Goal: Task Accomplishment & Management: Manage account settings

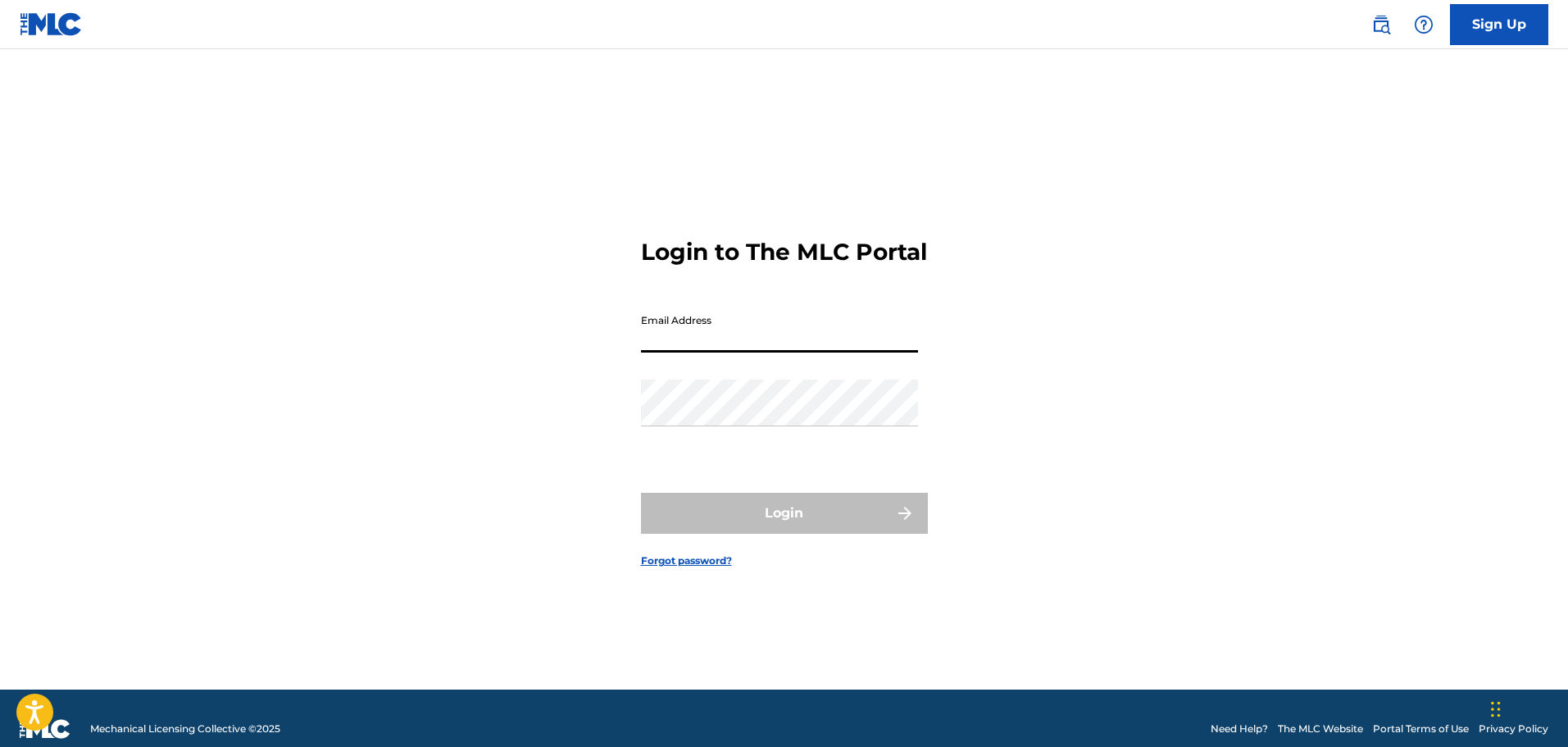
type input "[EMAIL_ADDRESS][PERSON_NAME][DOMAIN_NAME]"
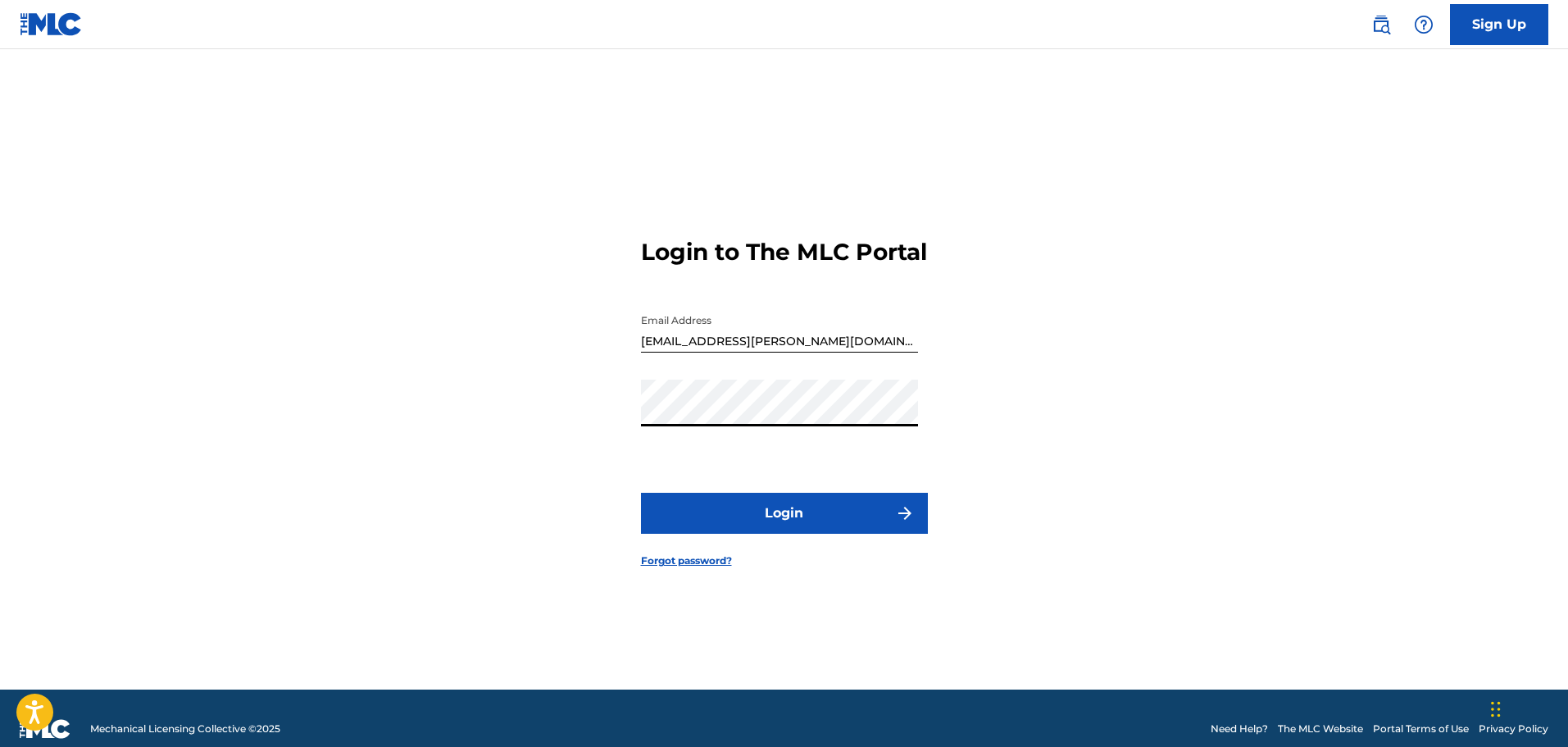
click at [744, 534] on button "Login" at bounding box center [784, 513] width 287 height 41
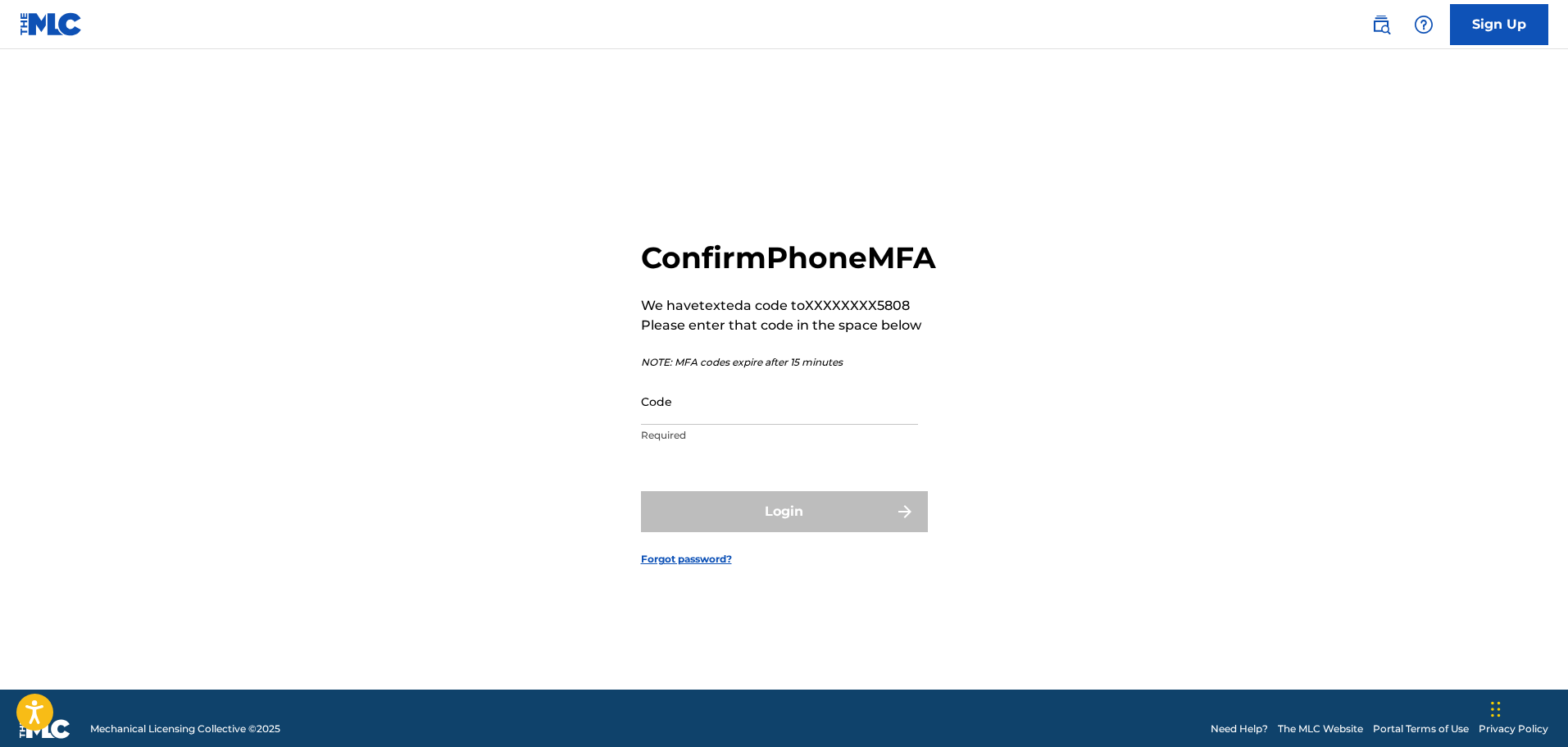
click at [781, 424] on input "Code" at bounding box center [780, 401] width 277 height 47
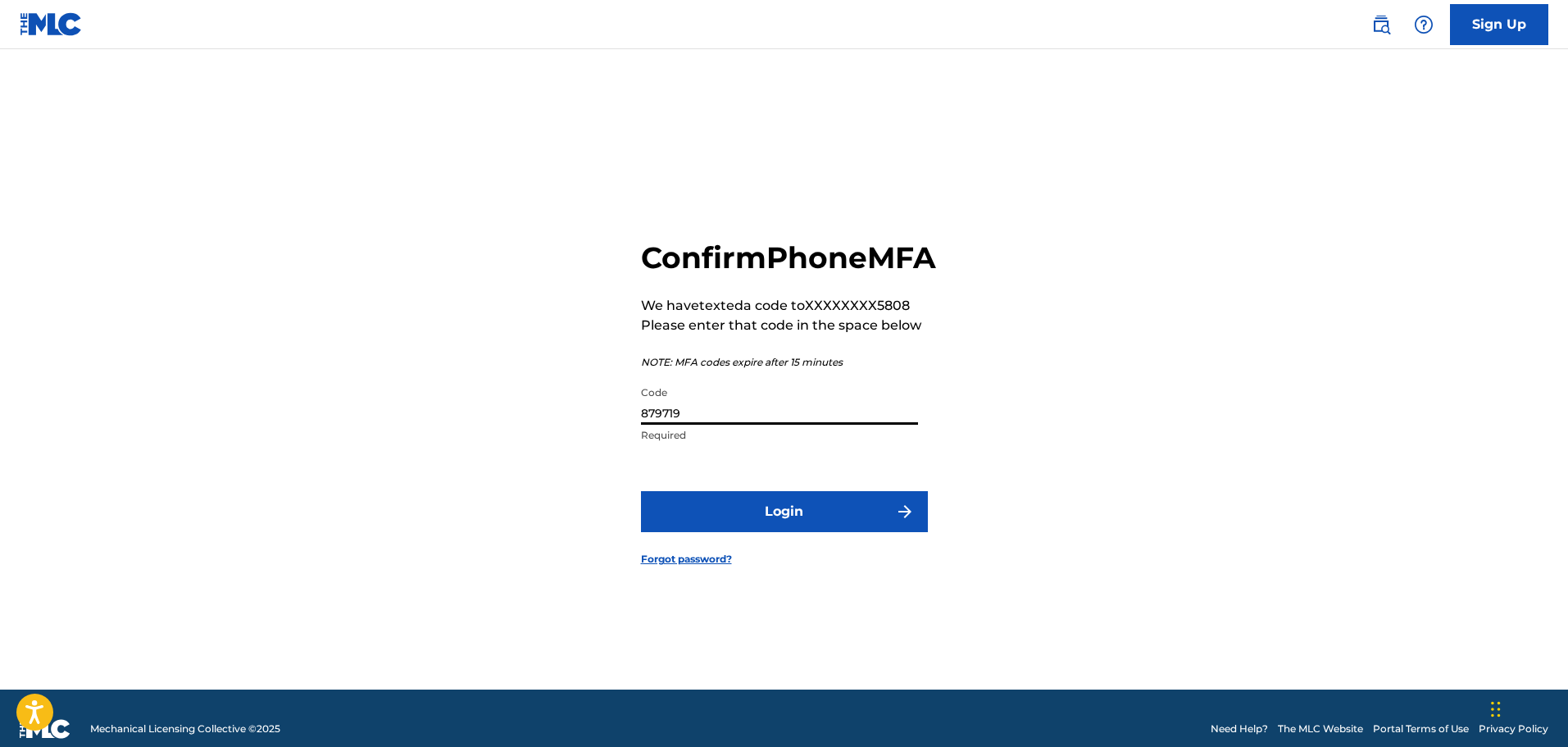
type input "879719"
click at [800, 532] on button "Login" at bounding box center [784, 511] width 287 height 41
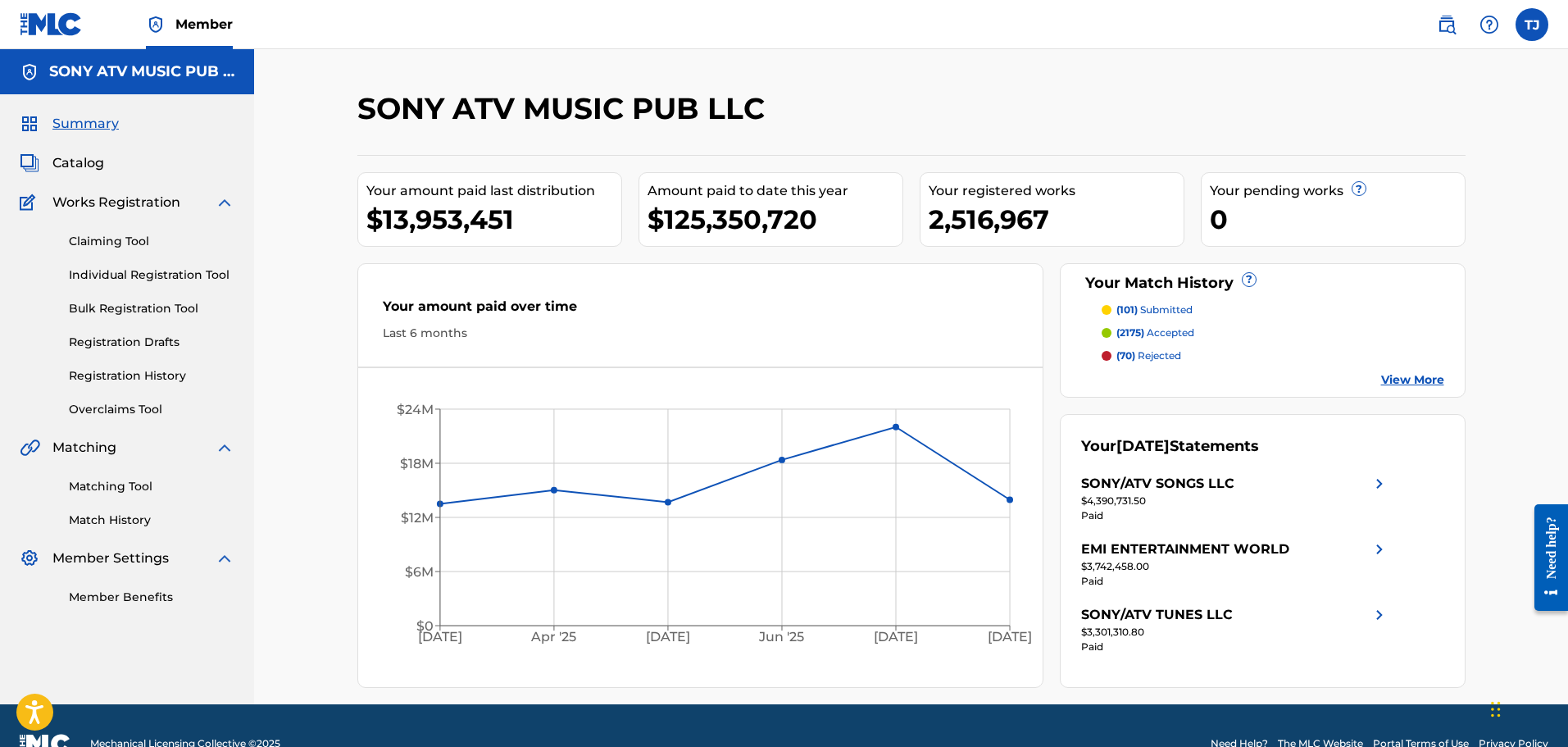
click at [79, 165] on span "Catalog" at bounding box center [78, 163] width 51 height 20
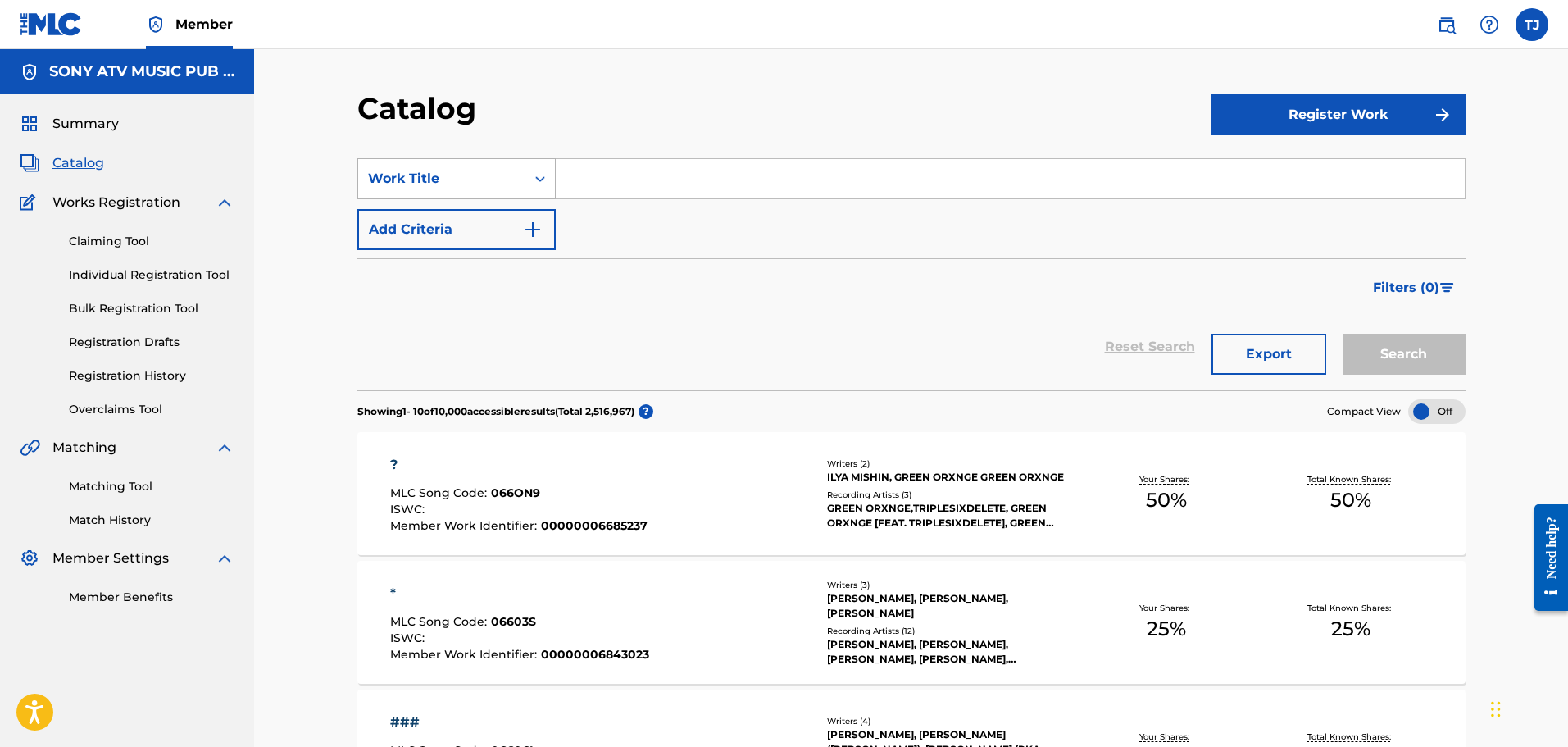
click at [463, 187] on div "Work Title" at bounding box center [442, 179] width 148 height 20
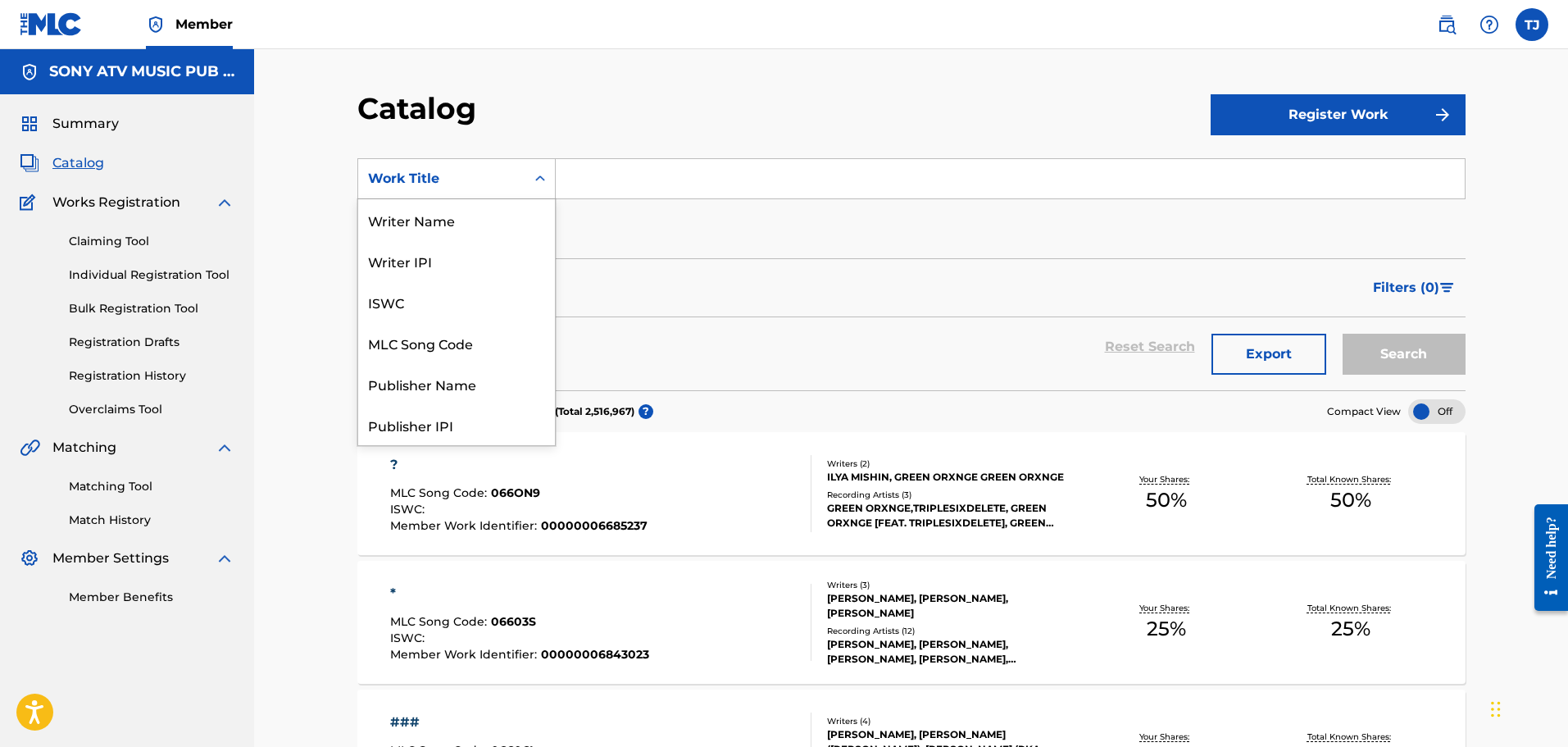
scroll to position [246, 0]
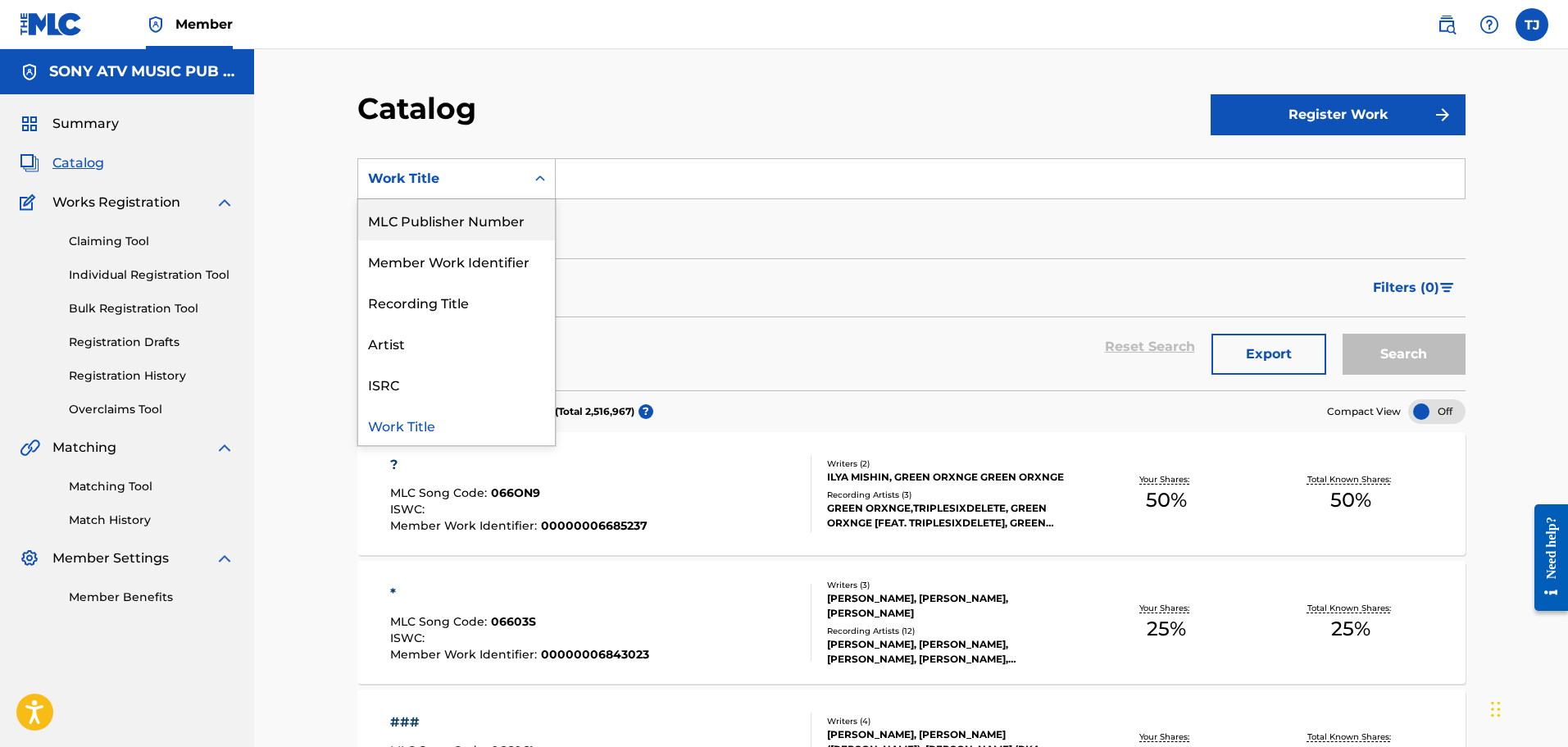
click at [469, 218] on div "MLC Publisher Number" at bounding box center [456, 220] width 196 height 41
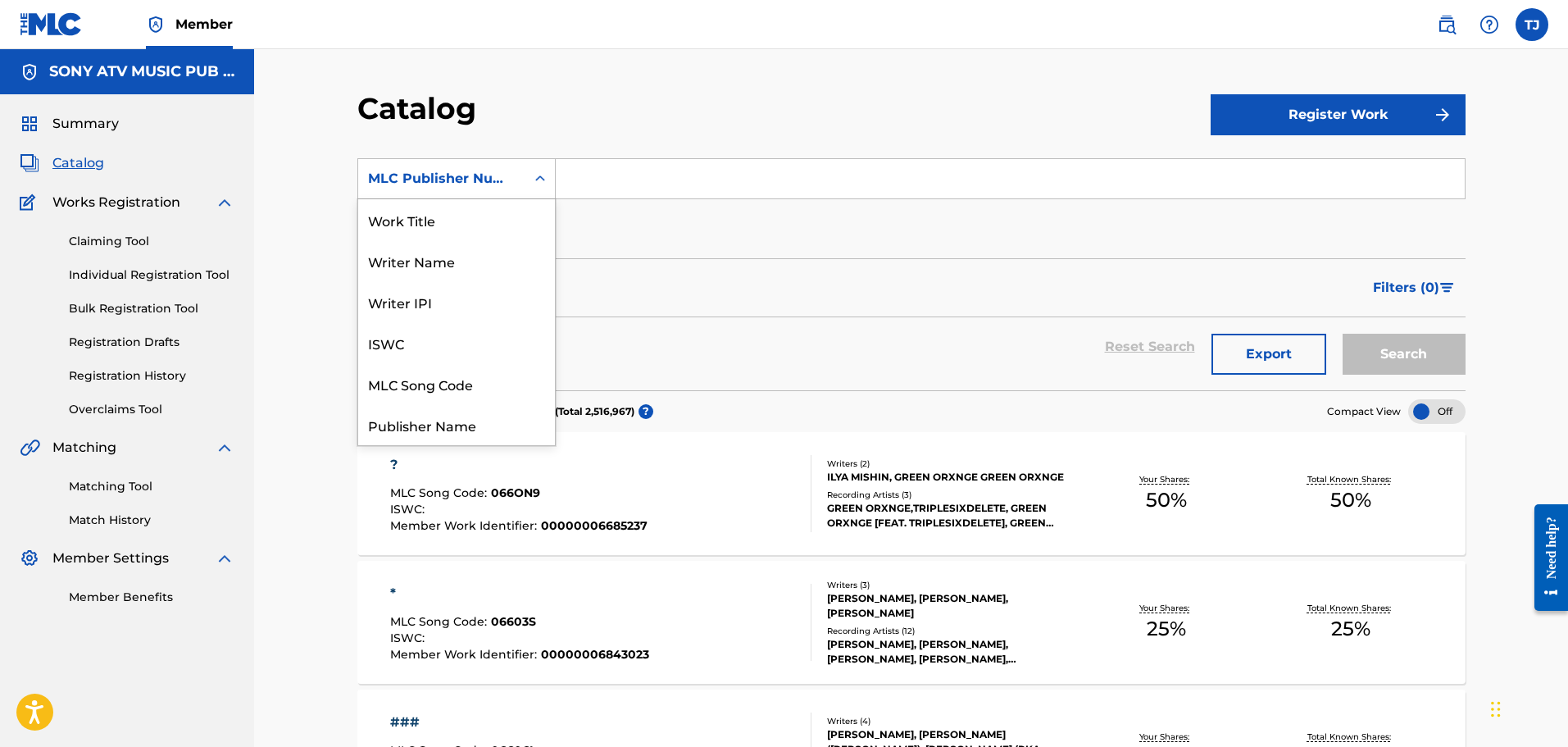
click at [471, 184] on div "MLC Publisher Number" at bounding box center [442, 179] width 148 height 20
click at [482, 270] on div "Member Work Identifier" at bounding box center [456, 261] width 196 height 41
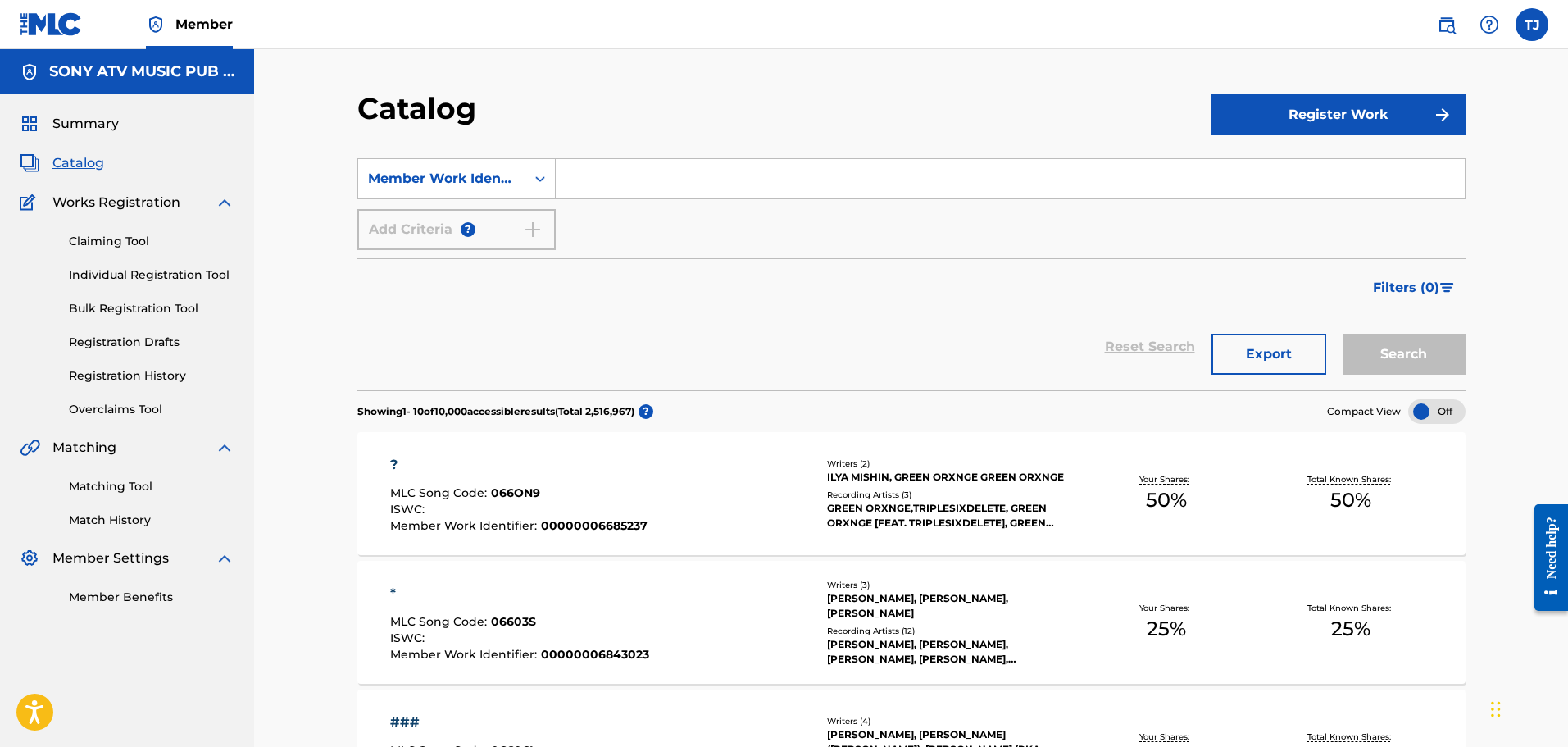
paste input "DQ7LJ9"
type input "DQ7LJ9"
click at [1289, 129] on button "Register Work" at bounding box center [1338, 115] width 255 height 41
click at [1108, 118] on div "Catalog" at bounding box center [784, 114] width 854 height 49
click at [1051, 111] on div "Catalog" at bounding box center [784, 114] width 854 height 49
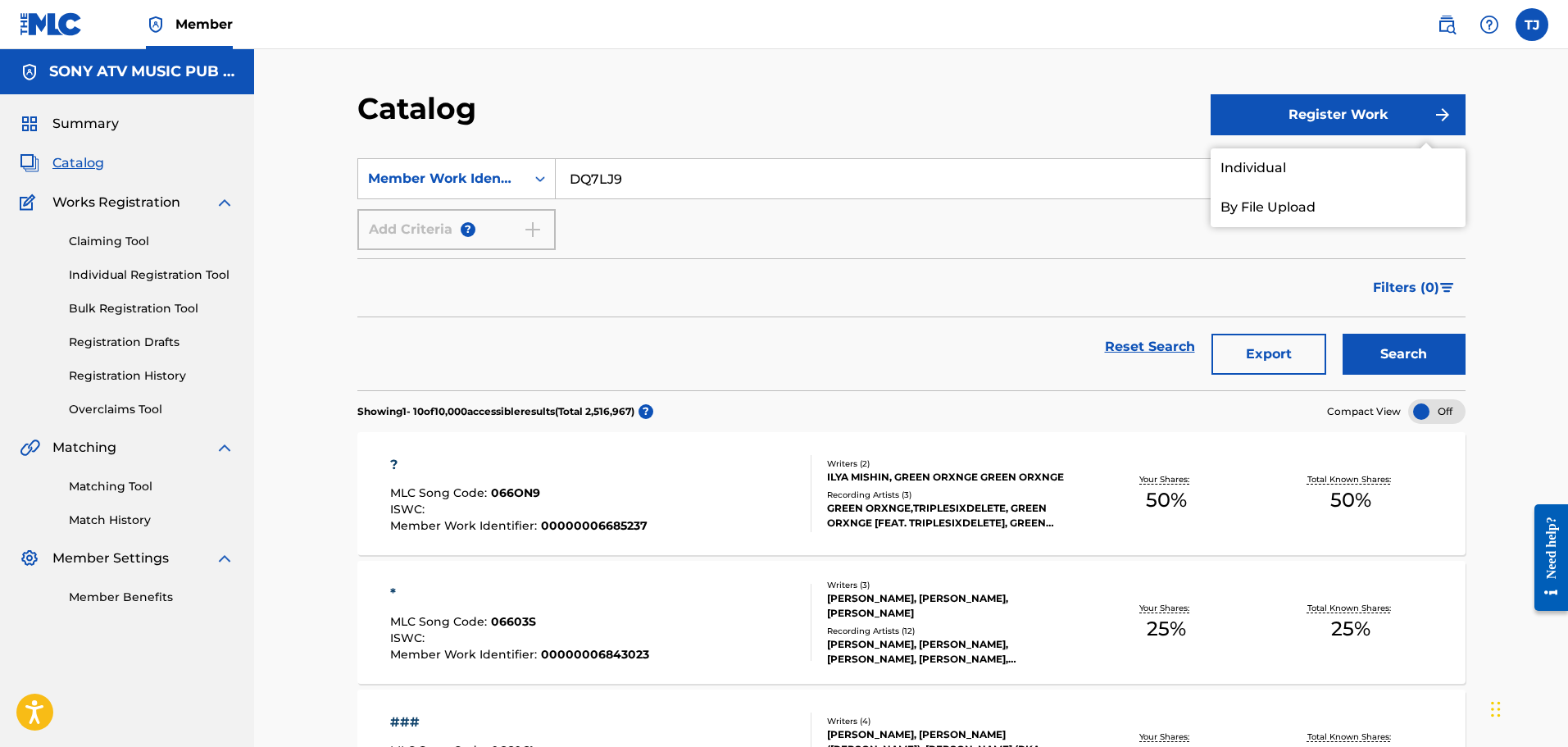
click at [1403, 356] on button "Search" at bounding box center [1404, 354] width 123 height 41
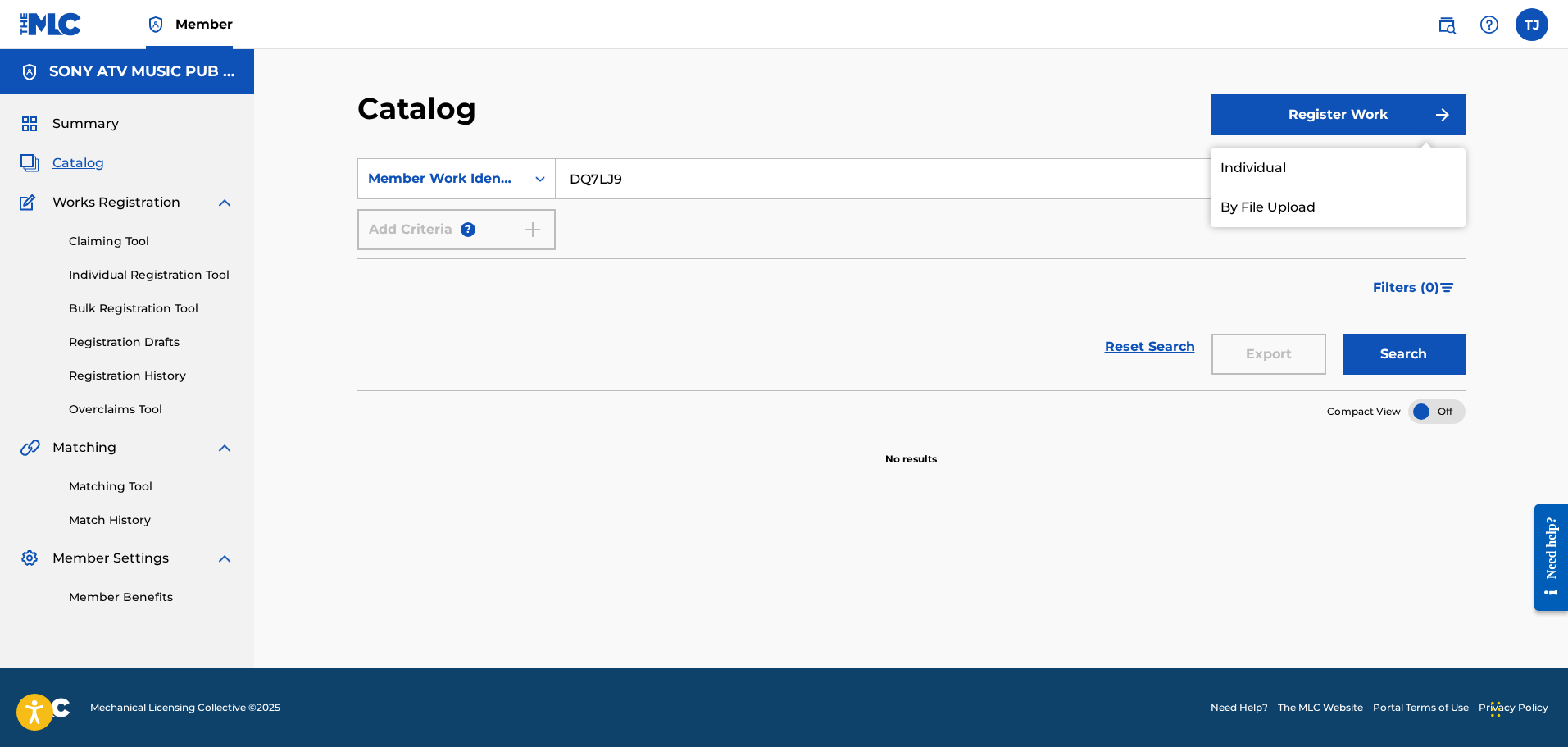
click at [1403, 350] on button "Search" at bounding box center [1404, 354] width 123 height 41
click at [612, 179] on input "DQ7LJ9" at bounding box center [1010, 179] width 909 height 39
click at [579, 180] on input "DQ7LJ9" at bounding box center [1010, 179] width 909 height 39
click at [572, 182] on input "DQ7LJ9" at bounding box center [1010, 179] width 909 height 39
click at [510, 183] on div "Member Work Identifier" at bounding box center [442, 179] width 148 height 20
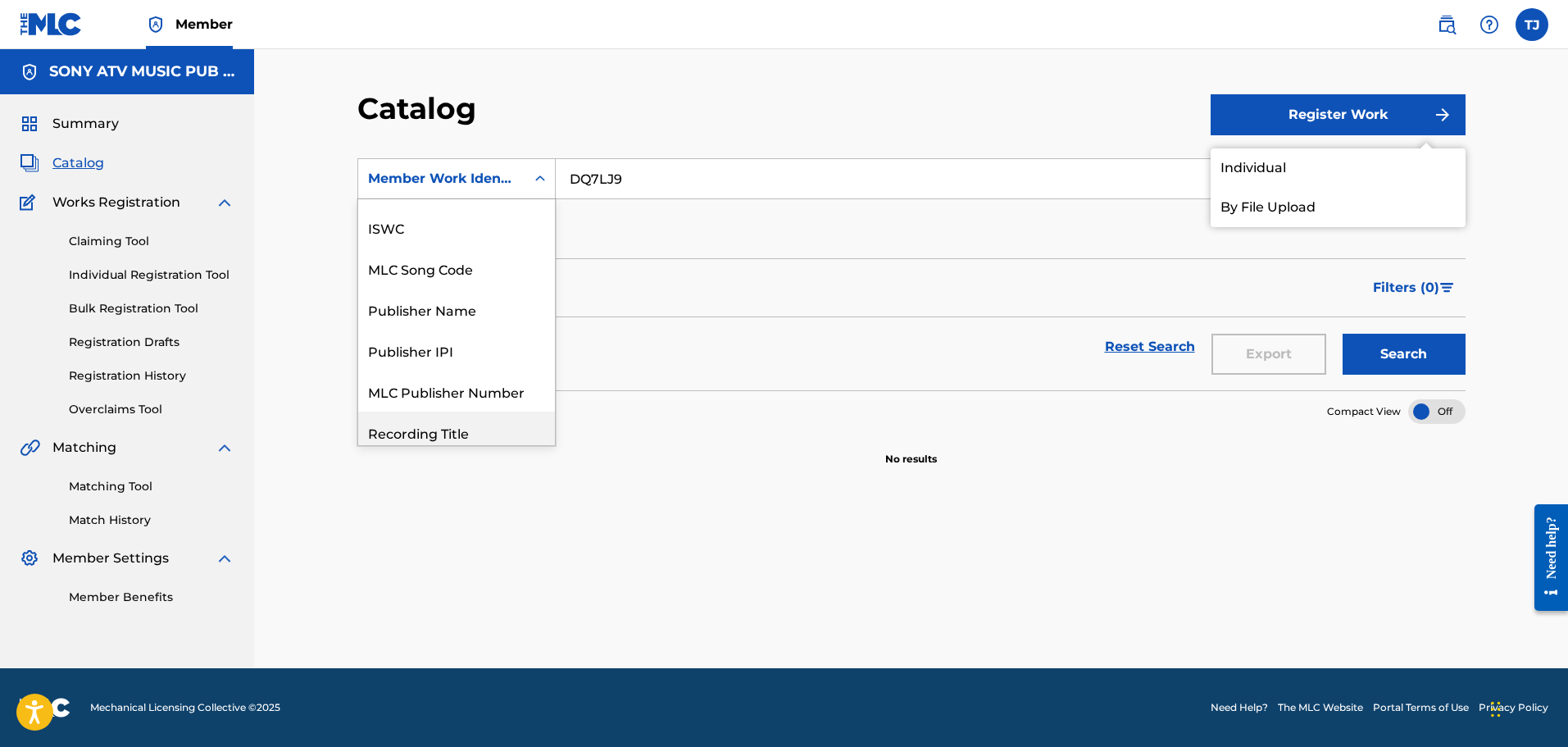
scroll to position [82, 0]
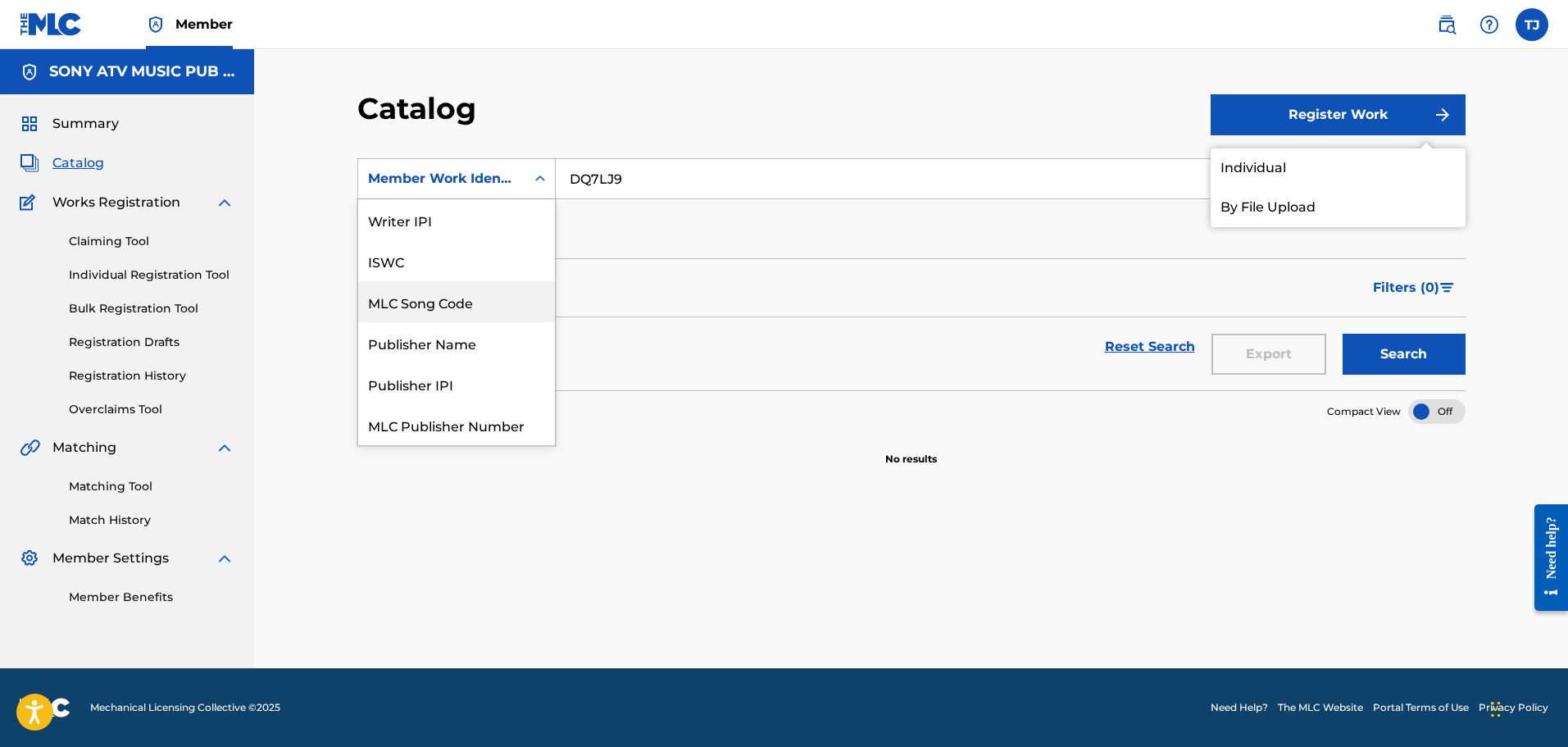
click at [451, 298] on div "MLC Song Code" at bounding box center [456, 302] width 196 height 41
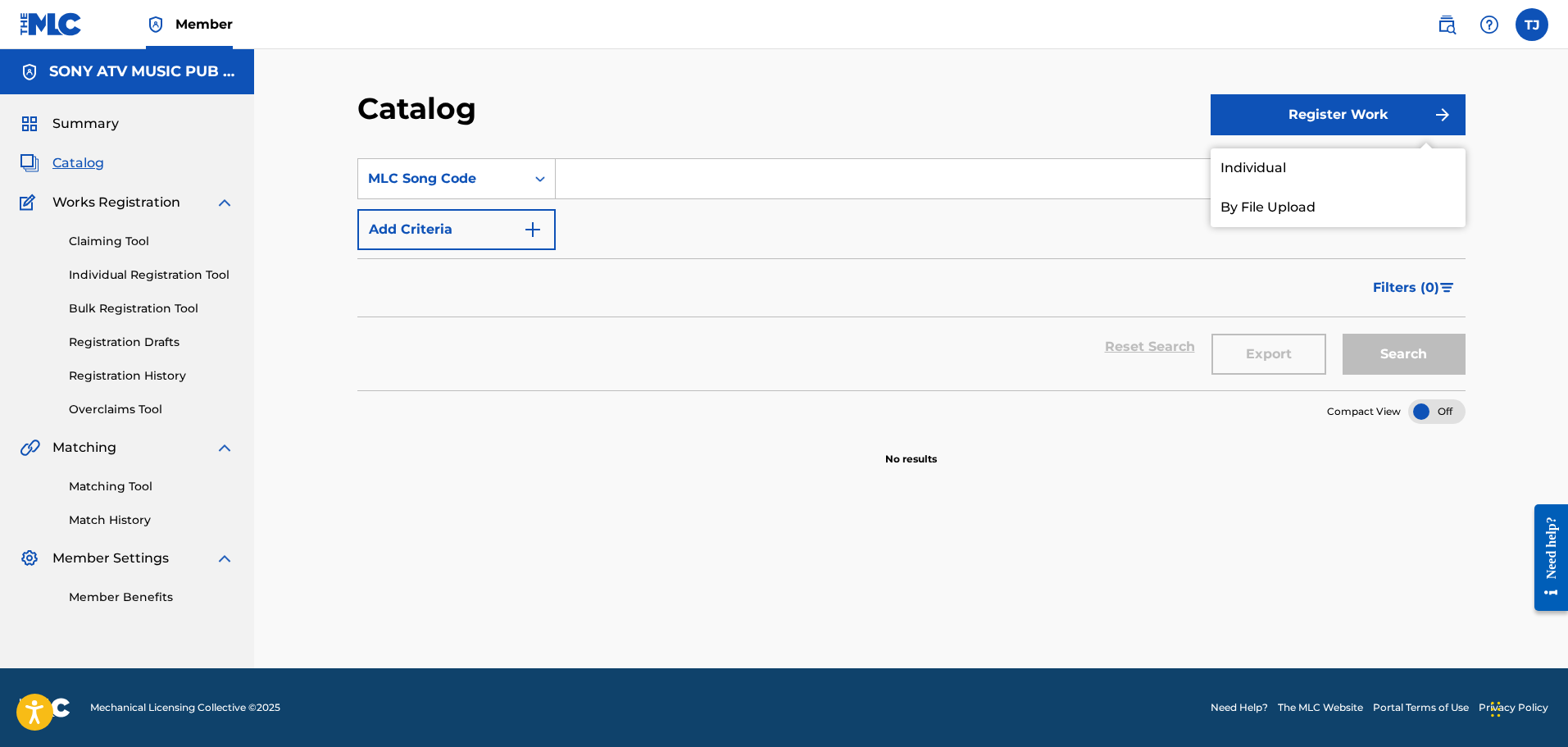
drag, startPoint x: 1510, startPoint y: 326, endPoint x: 1474, endPoint y: 315, distance: 37.6
click at [1509, 326] on div "Catalog Register Work Individual By File Upload SearchWithCriteriac914da5e-6b86…" at bounding box center [912, 359] width 1315 height 619
click at [1503, 86] on div "Catalog Register Work Individual By File Upload SearchWithCriteriac914da5e-6b86…" at bounding box center [912, 359] width 1315 height 619
drag, startPoint x: 805, startPoint y: 90, endPoint x: 675, endPoint y: 149, distance: 142.8
click at [802, 92] on div "Catalog" at bounding box center [784, 114] width 854 height 49
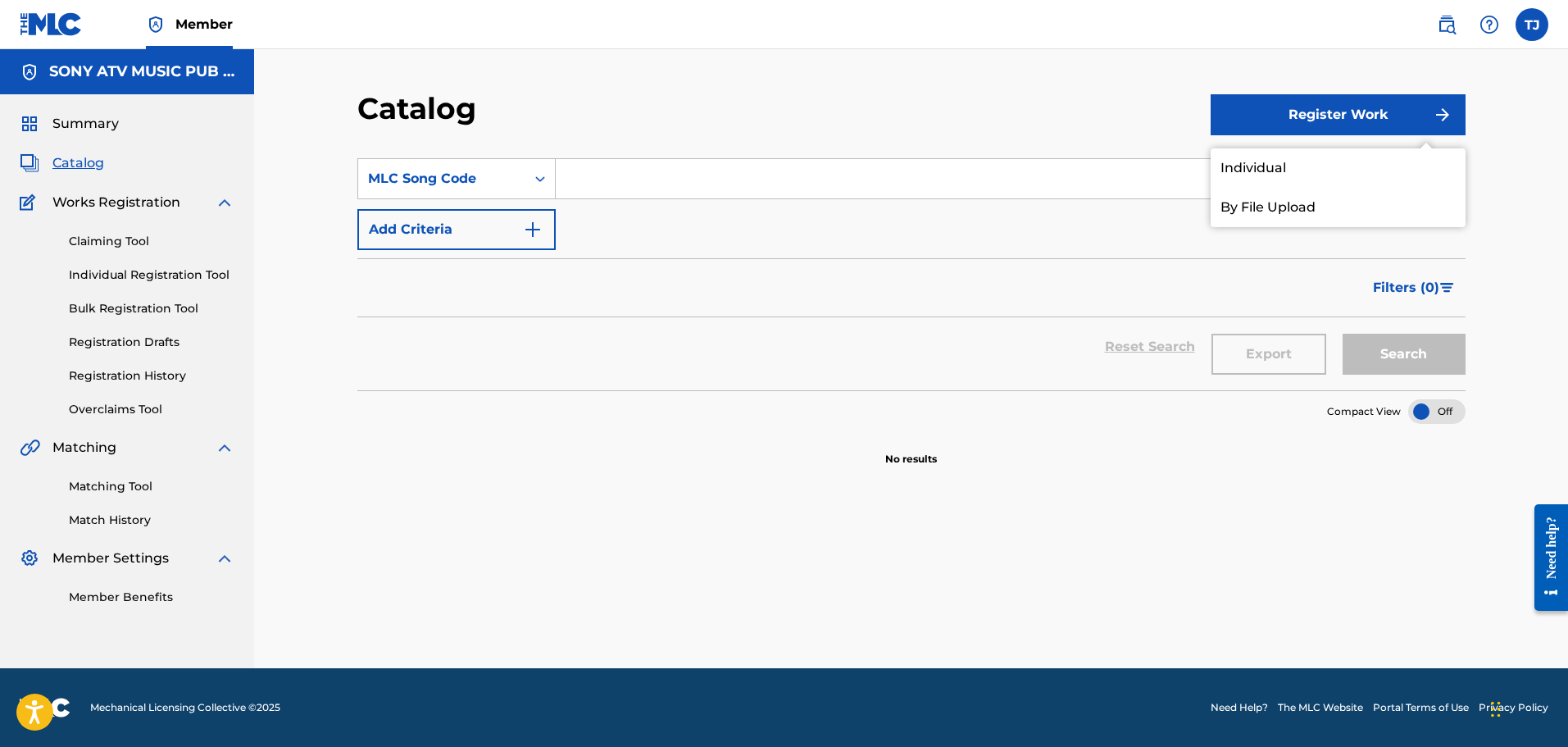
click at [597, 180] on input "Search Form" at bounding box center [1010, 179] width 909 height 39
paste input "DQ7LJ9"
type input "DQ7LJ9"
click at [1394, 352] on button "Search" at bounding box center [1404, 354] width 123 height 41
click at [1428, 364] on button "Search" at bounding box center [1404, 354] width 123 height 41
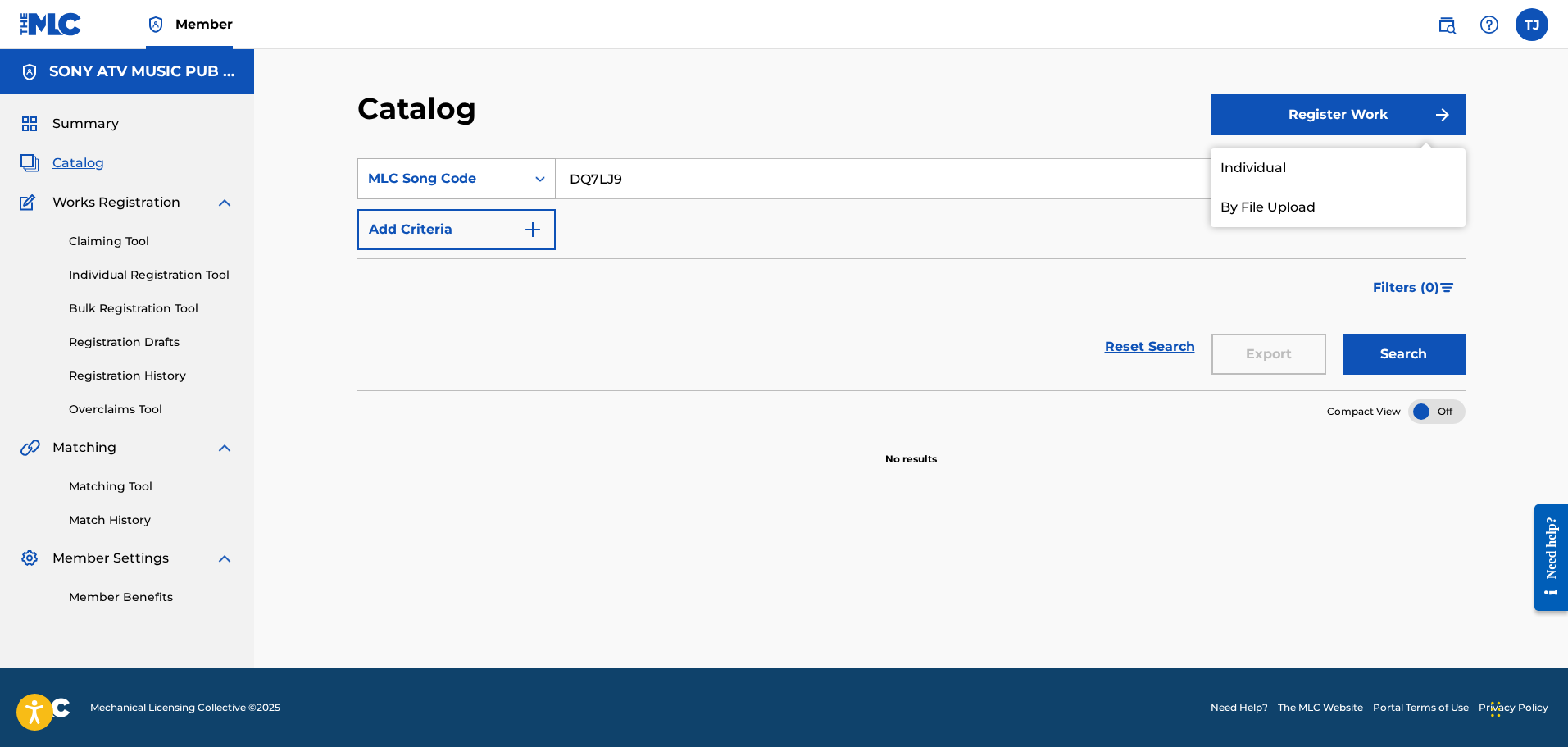
click at [514, 186] on div "MLC Song Code" at bounding box center [442, 179] width 148 height 20
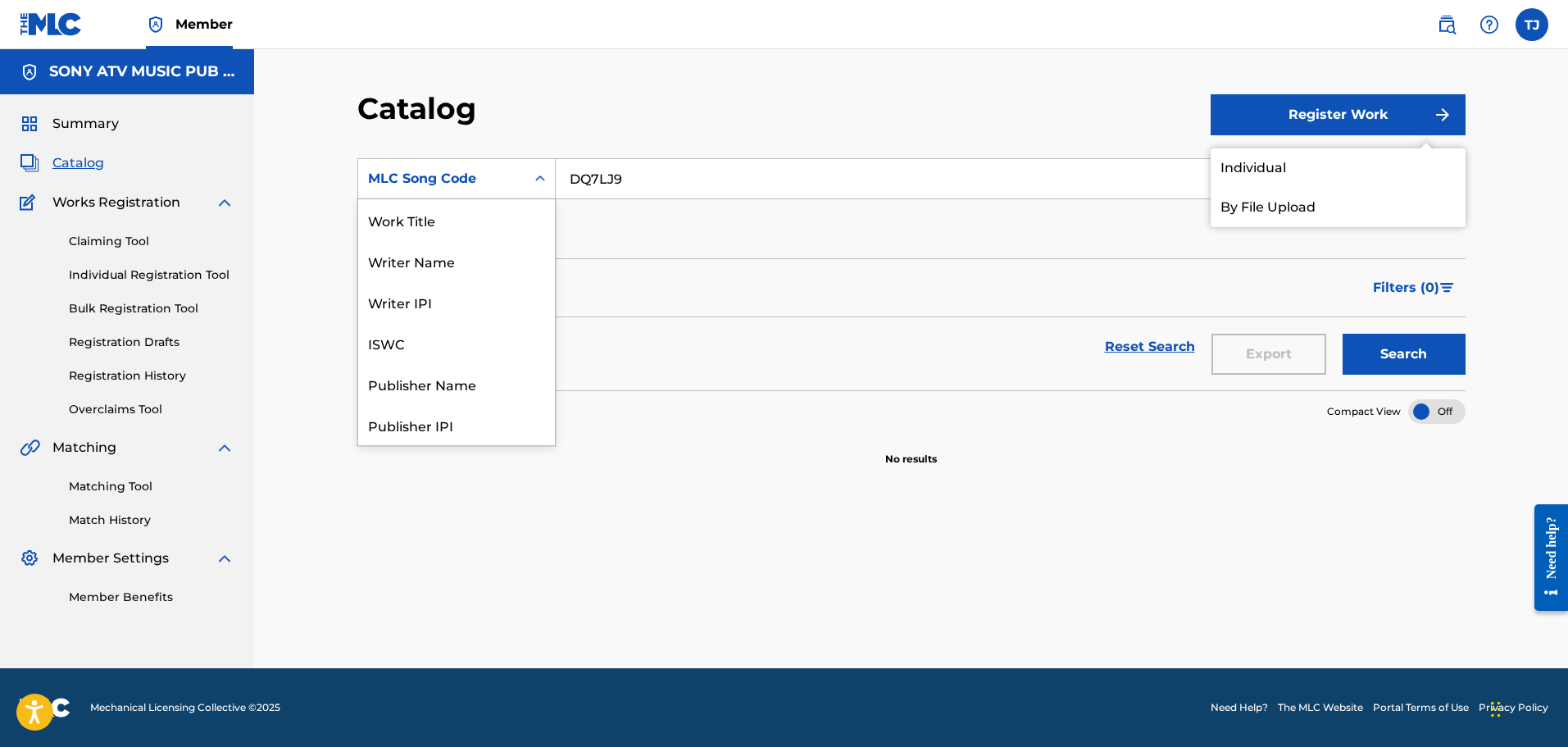
scroll to position [246, 0]
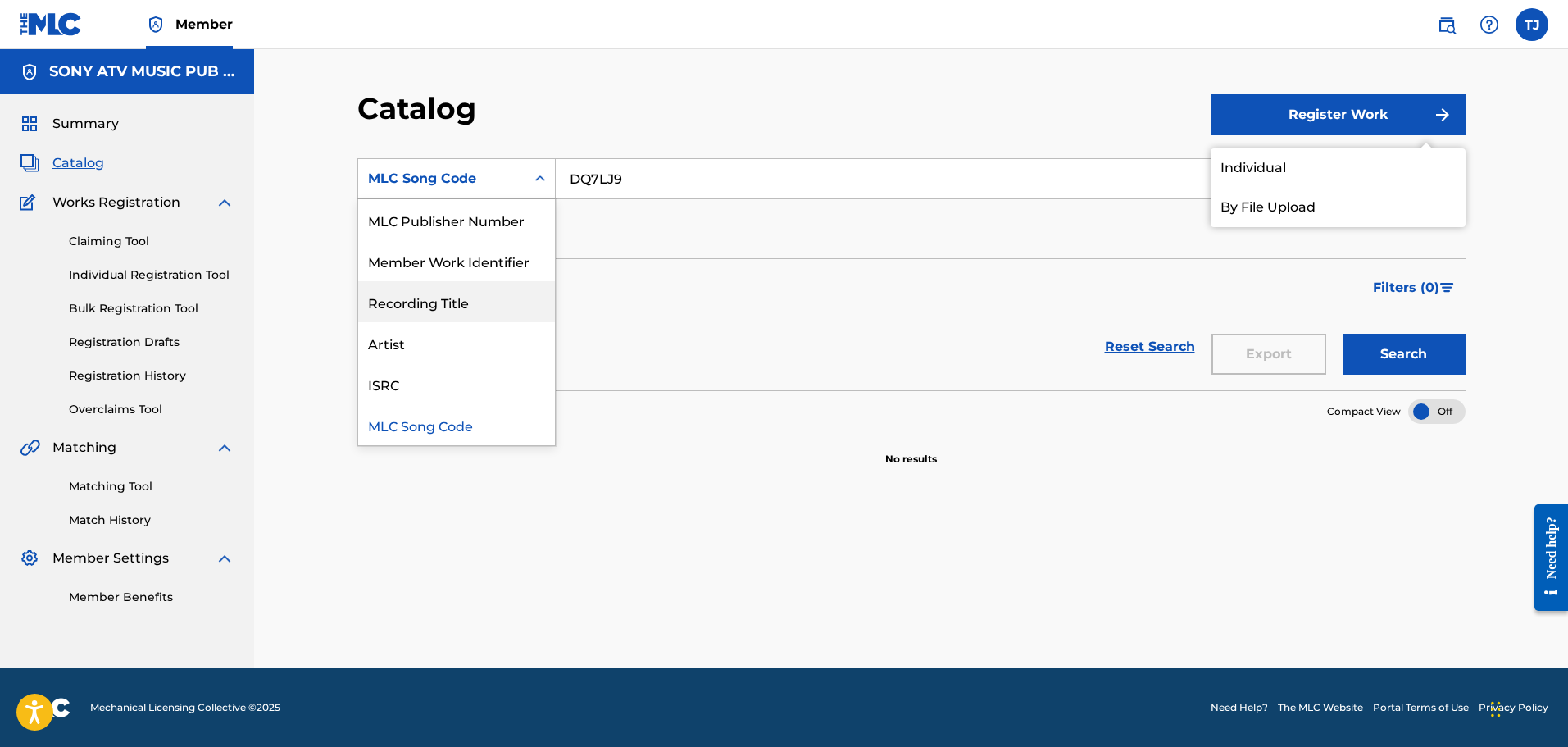
click at [497, 296] on div "Recording Title" at bounding box center [456, 302] width 196 height 41
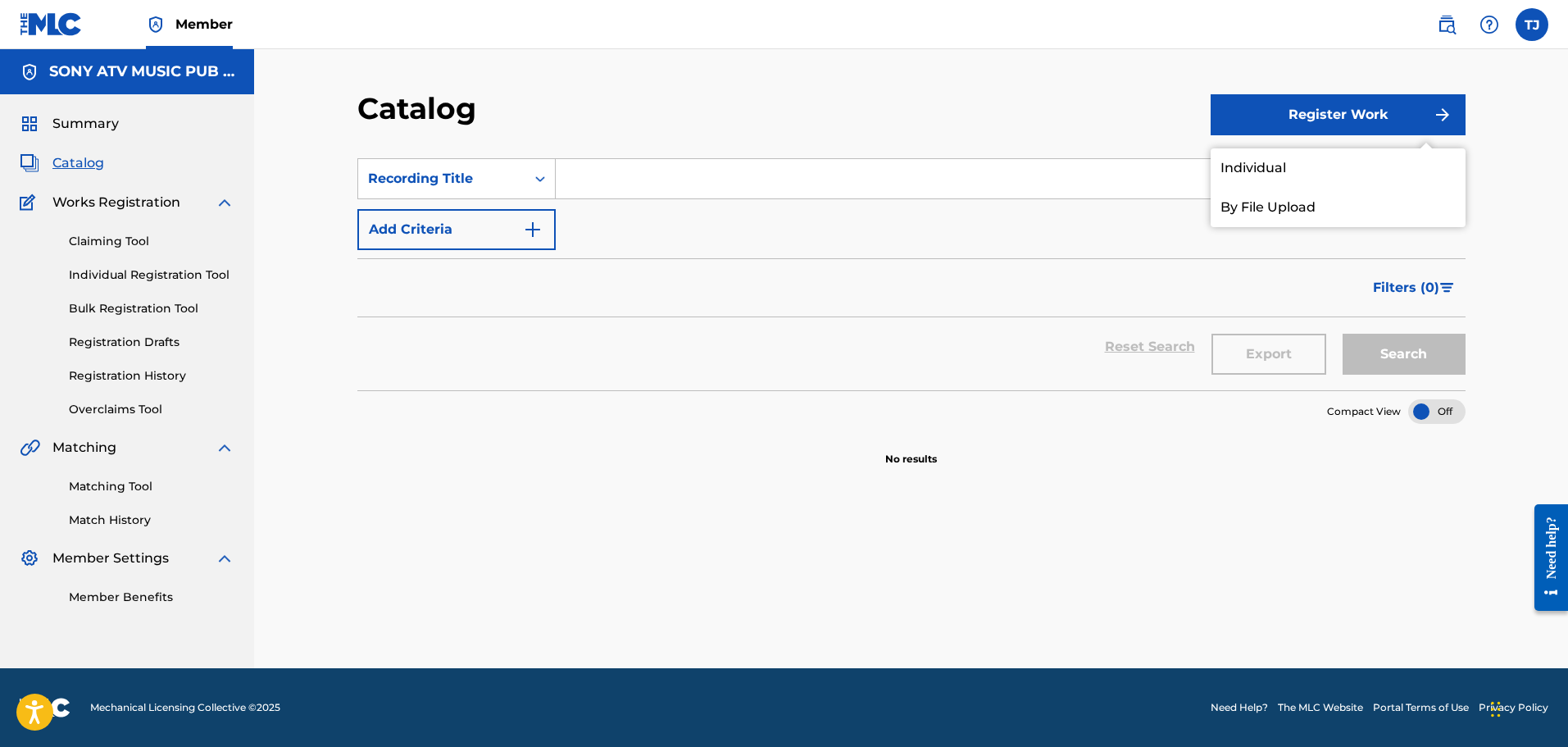
click at [591, 180] on input "Search Form" at bounding box center [1010, 179] width 909 height 39
paste input "DON'T COPY MY FLOW"
type input "DON'T COPY MY FLOW"
click at [1396, 370] on button "Search" at bounding box center [1404, 354] width 123 height 41
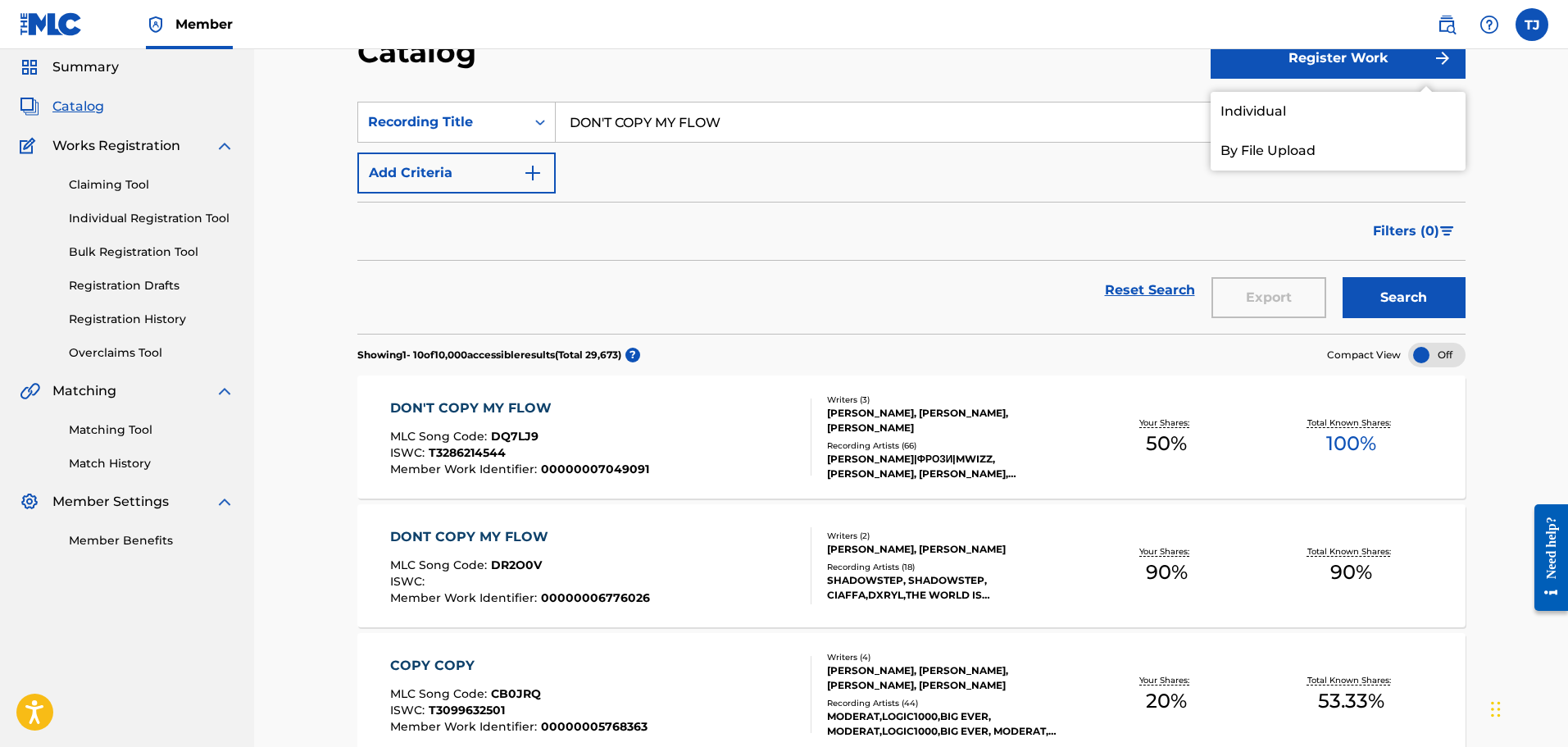
scroll to position [82, 0]
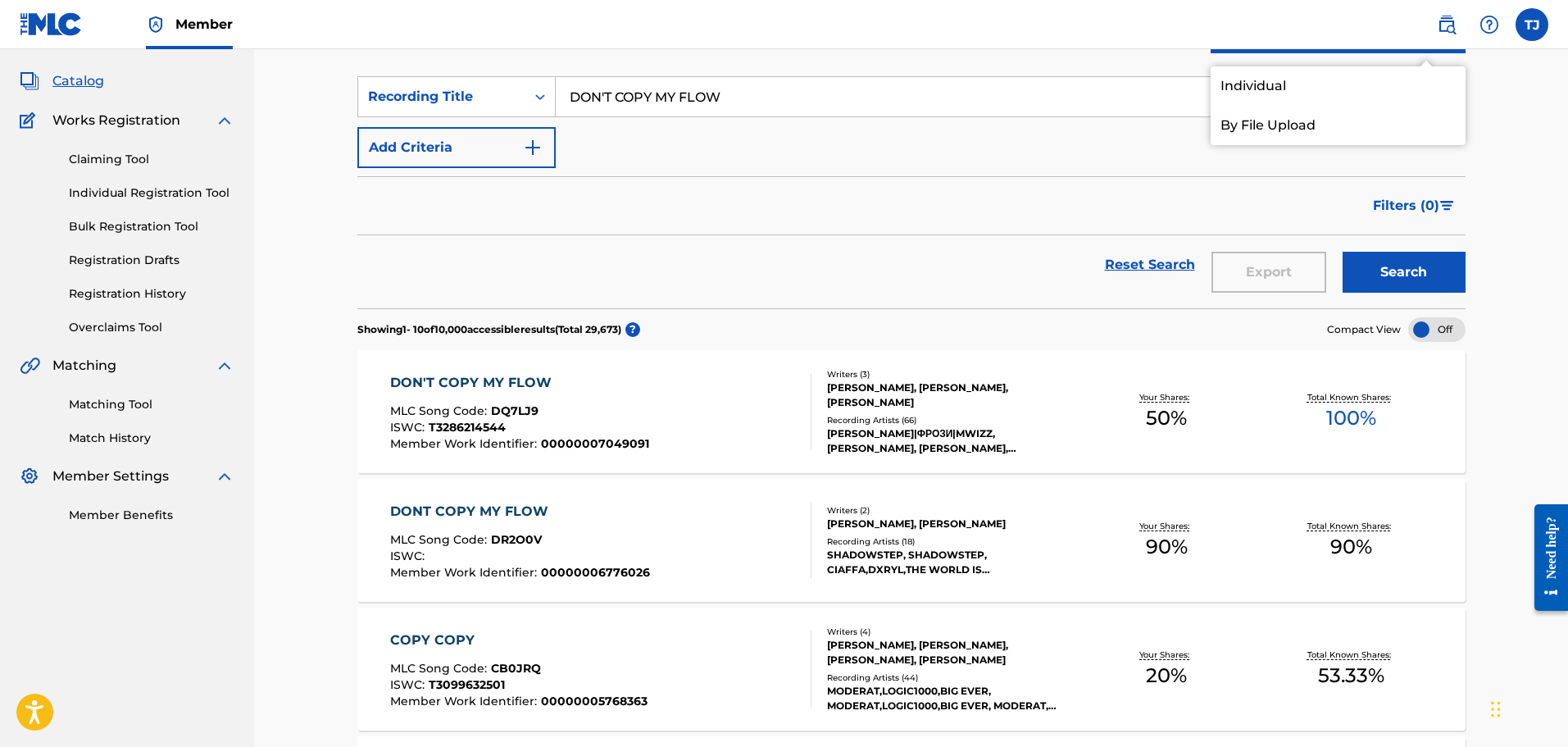
click at [681, 404] on div "DON'T COPY MY FLOW MLC Song Code : DQ7LJ9 ISWC : T3286214544 Member Work Identi…" at bounding box center [600, 411] width 422 height 77
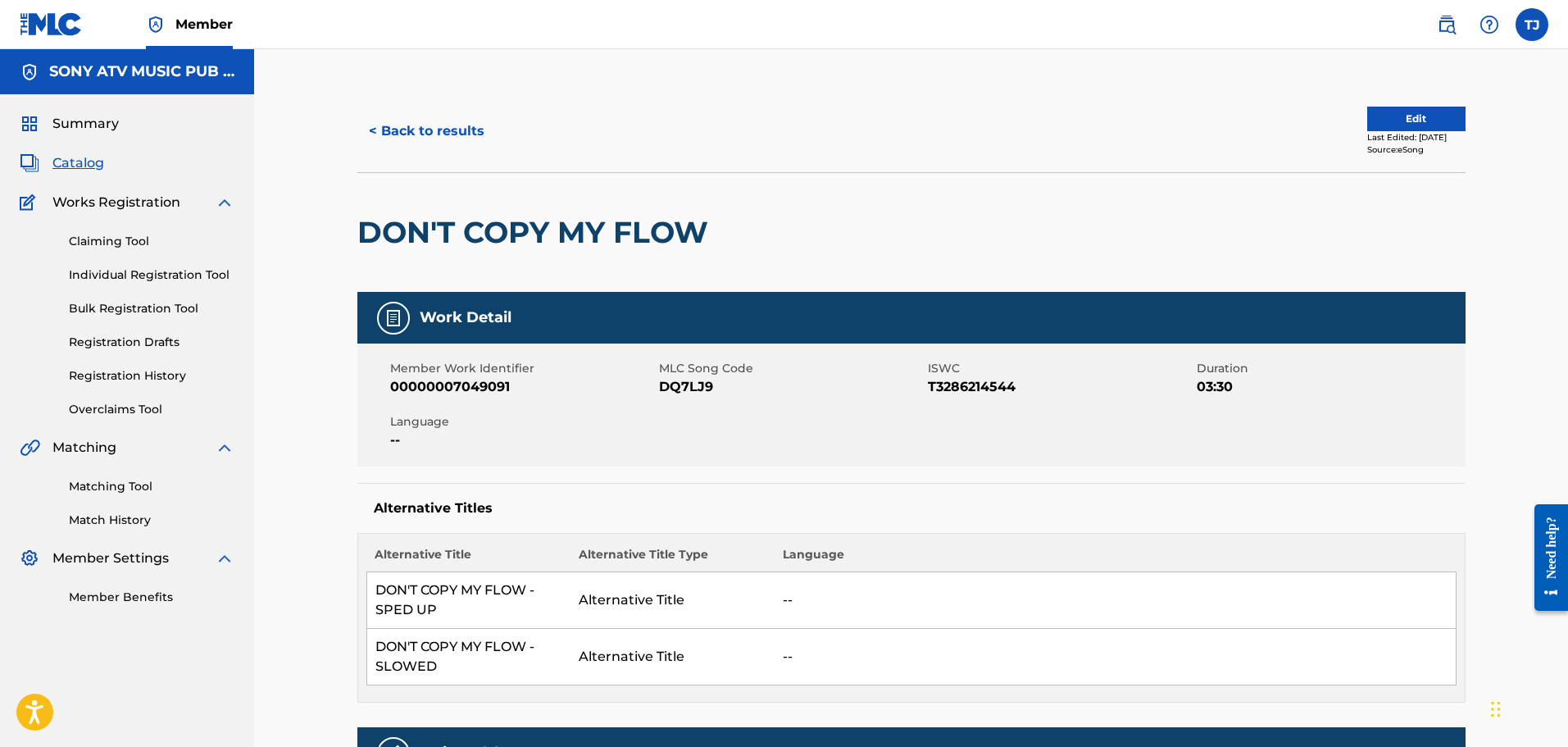
click at [1398, 121] on button "Edit" at bounding box center [1417, 119] width 98 height 24
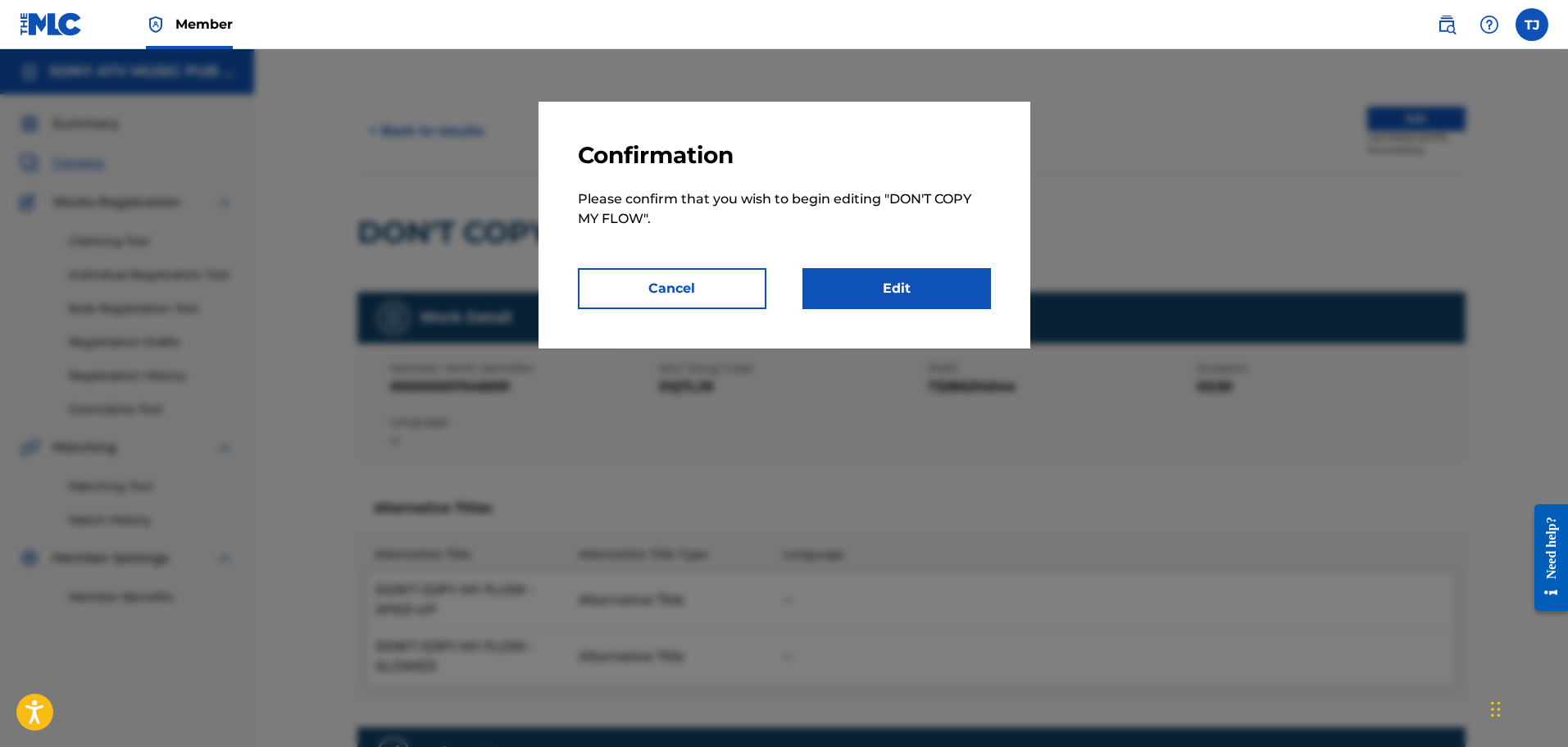
click at [905, 282] on link "Edit" at bounding box center [897, 289] width 189 height 41
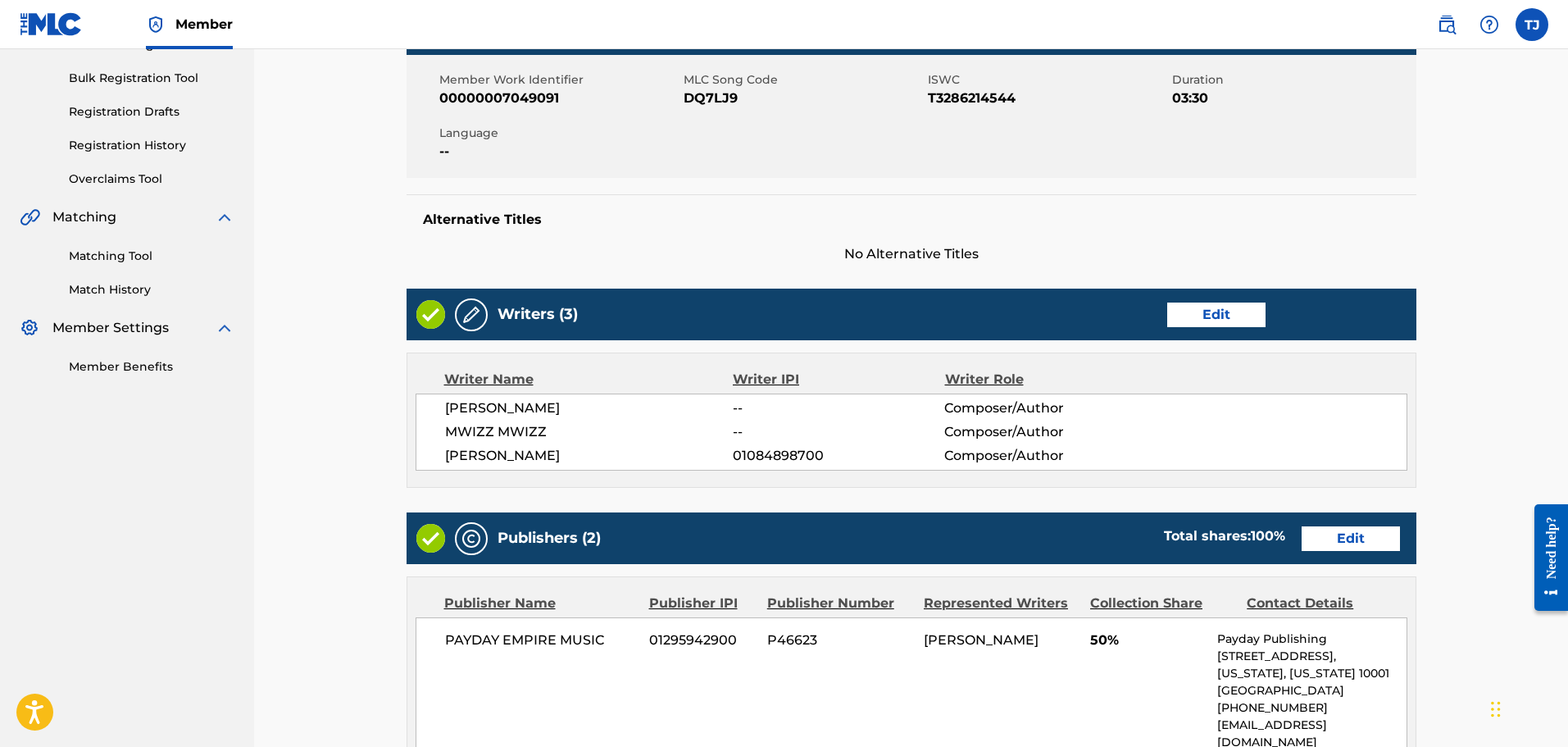
scroll to position [246, 0]
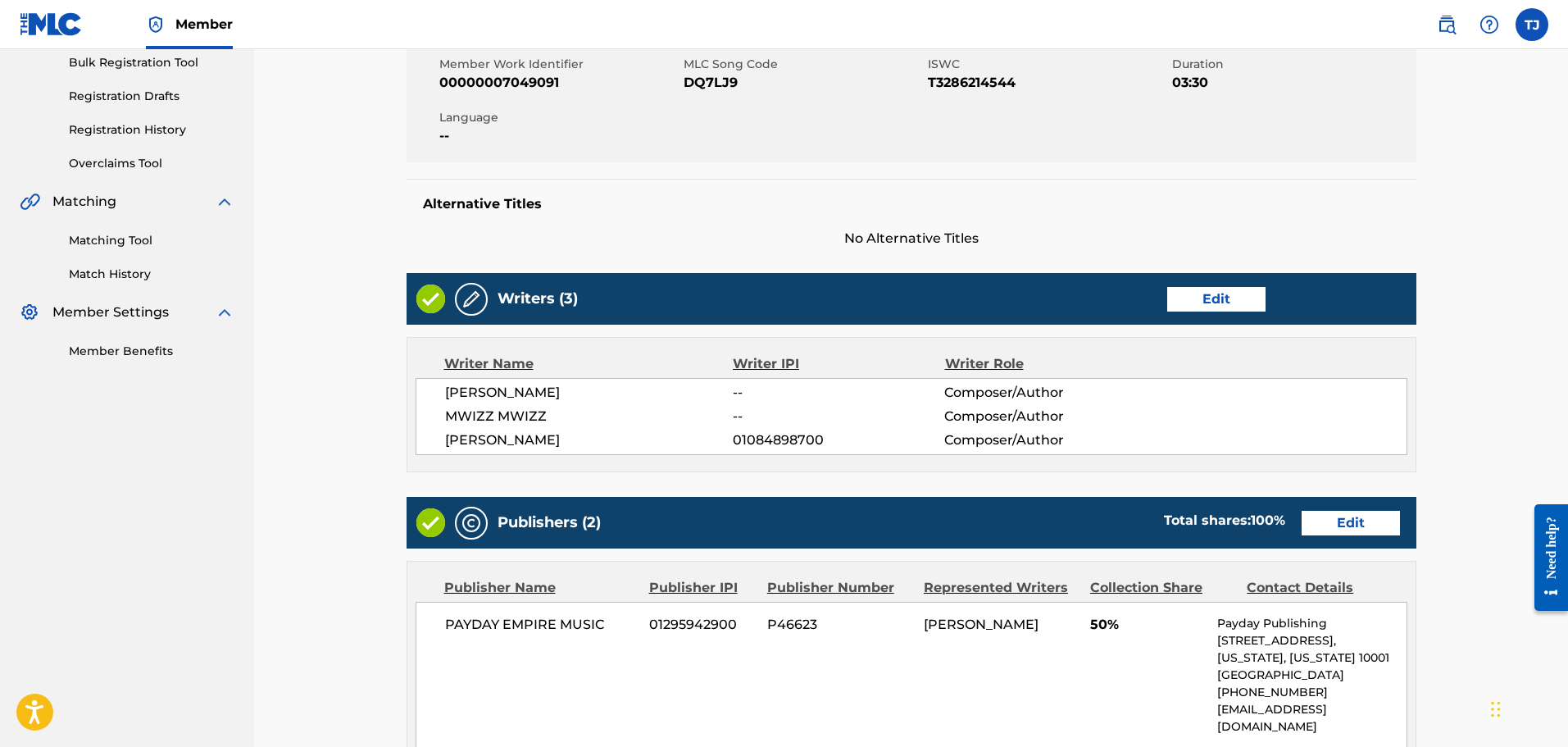
click at [769, 396] on span "--" at bounding box center [839, 392] width 211 height 20
click at [733, 390] on span "--" at bounding box center [839, 392] width 211 height 20
drag, startPoint x: 733, startPoint y: 390, endPoint x: 751, endPoint y: 390, distance: 18.0
click at [751, 390] on span "--" at bounding box center [839, 392] width 211 height 20
click at [762, 385] on span "--" at bounding box center [839, 392] width 211 height 20
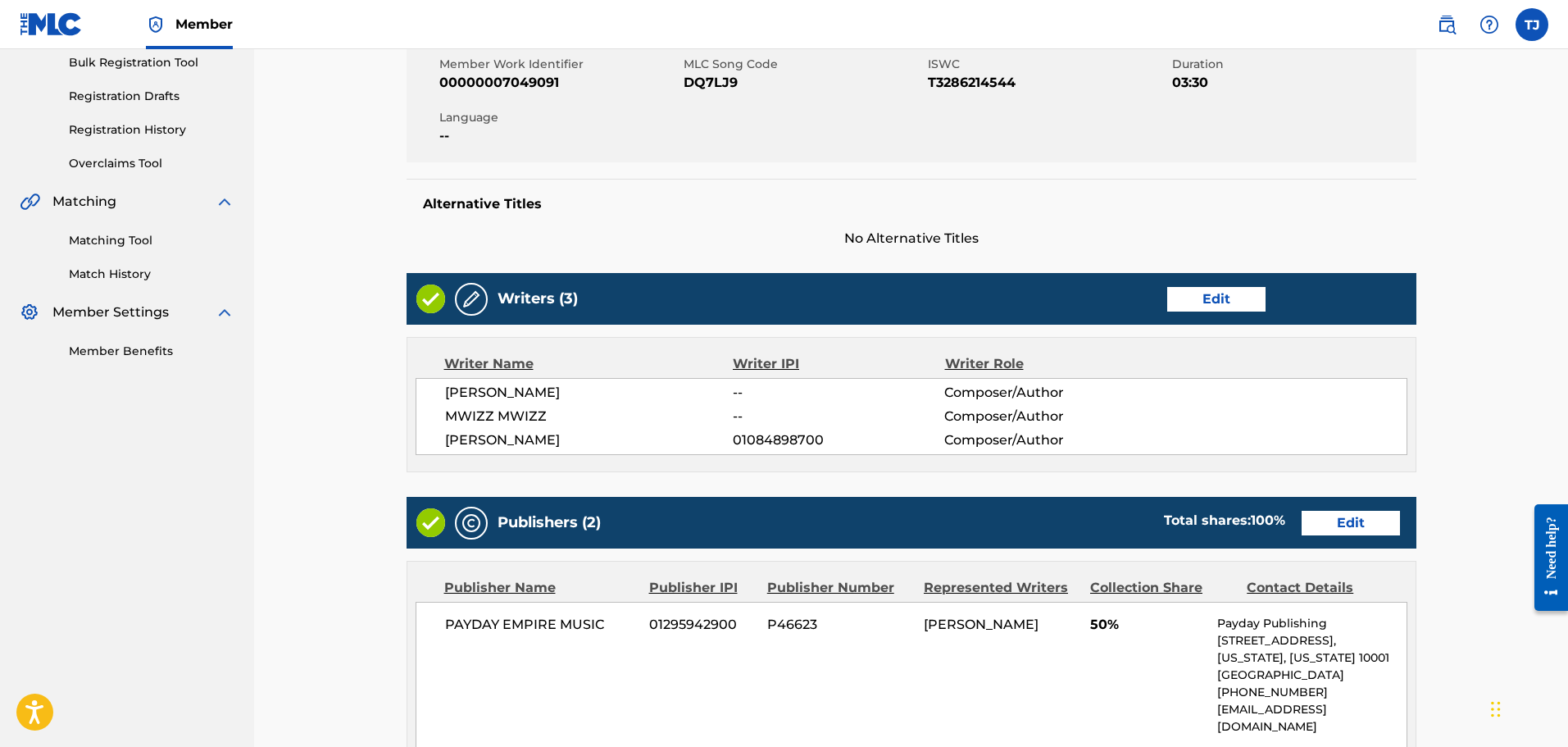
click at [774, 353] on div "Writer Name Writer IPI Writer Role [PERSON_NAME] -- Composer/Author [PERSON_NAM…" at bounding box center [912, 404] width 1010 height 136
click at [776, 365] on div "Writer IPI" at bounding box center [839, 364] width 212 height 20
click at [1227, 295] on link "Edit" at bounding box center [1216, 299] width 98 height 24
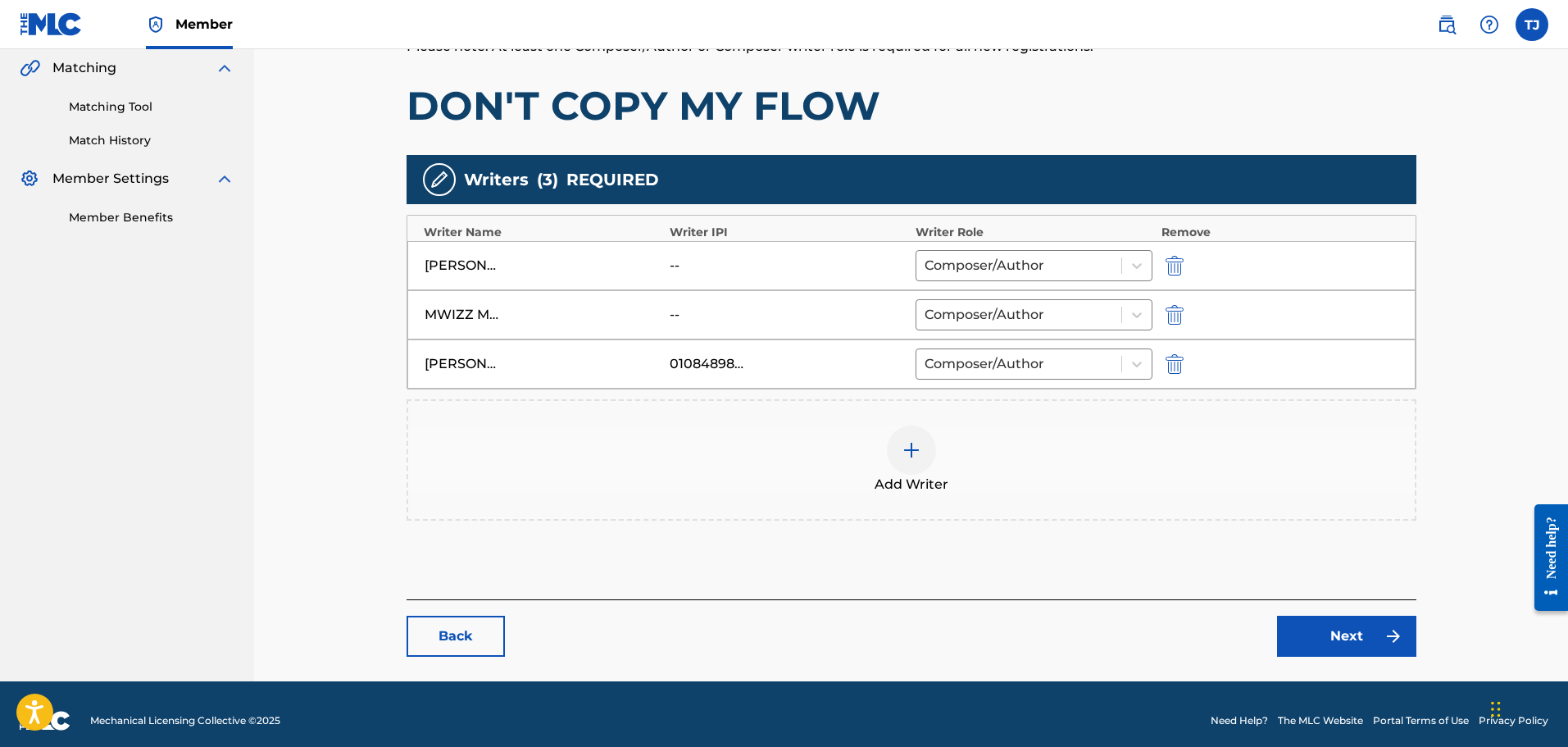
scroll to position [393, 0]
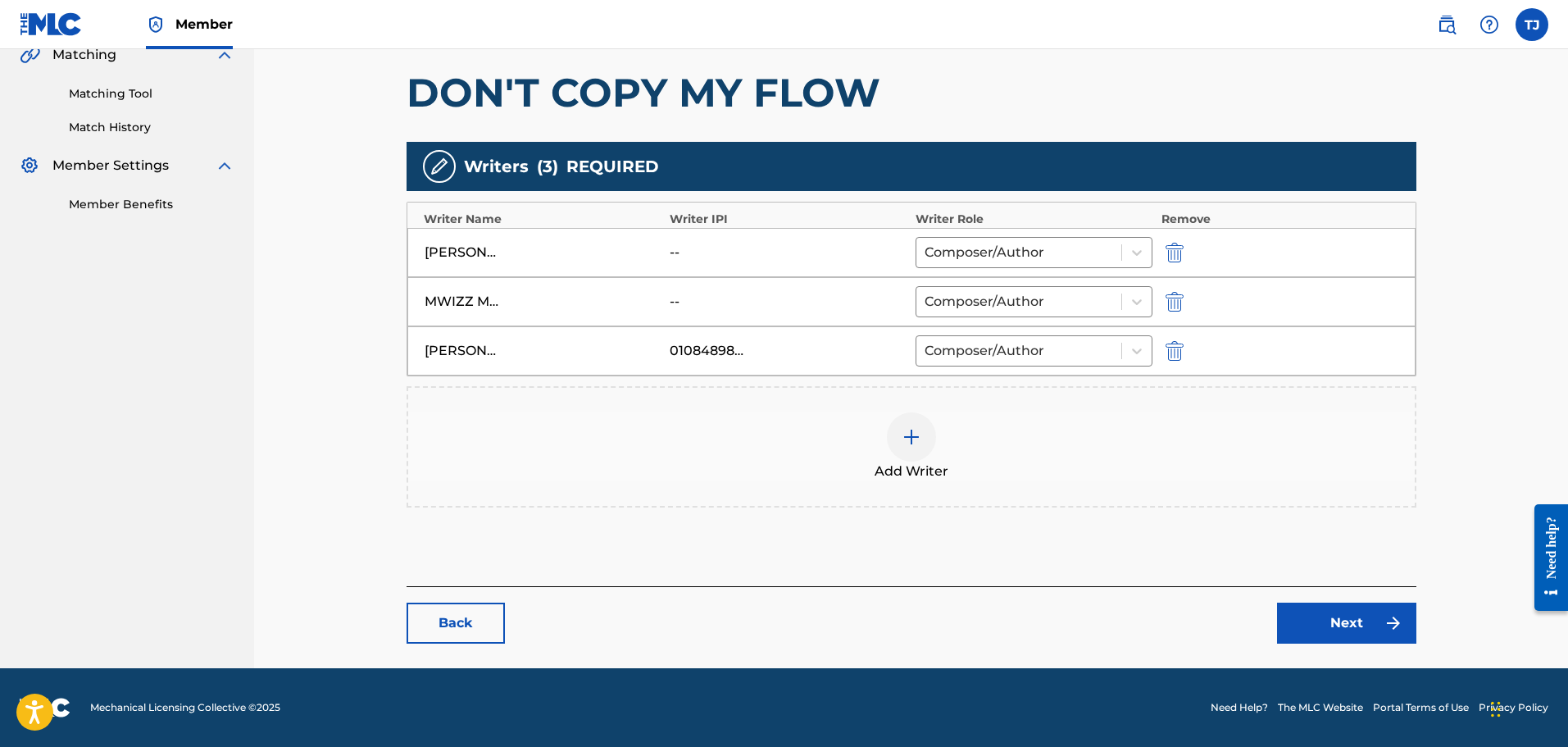
click at [688, 255] on div "--" at bounding box center [706, 252] width 74 height 20
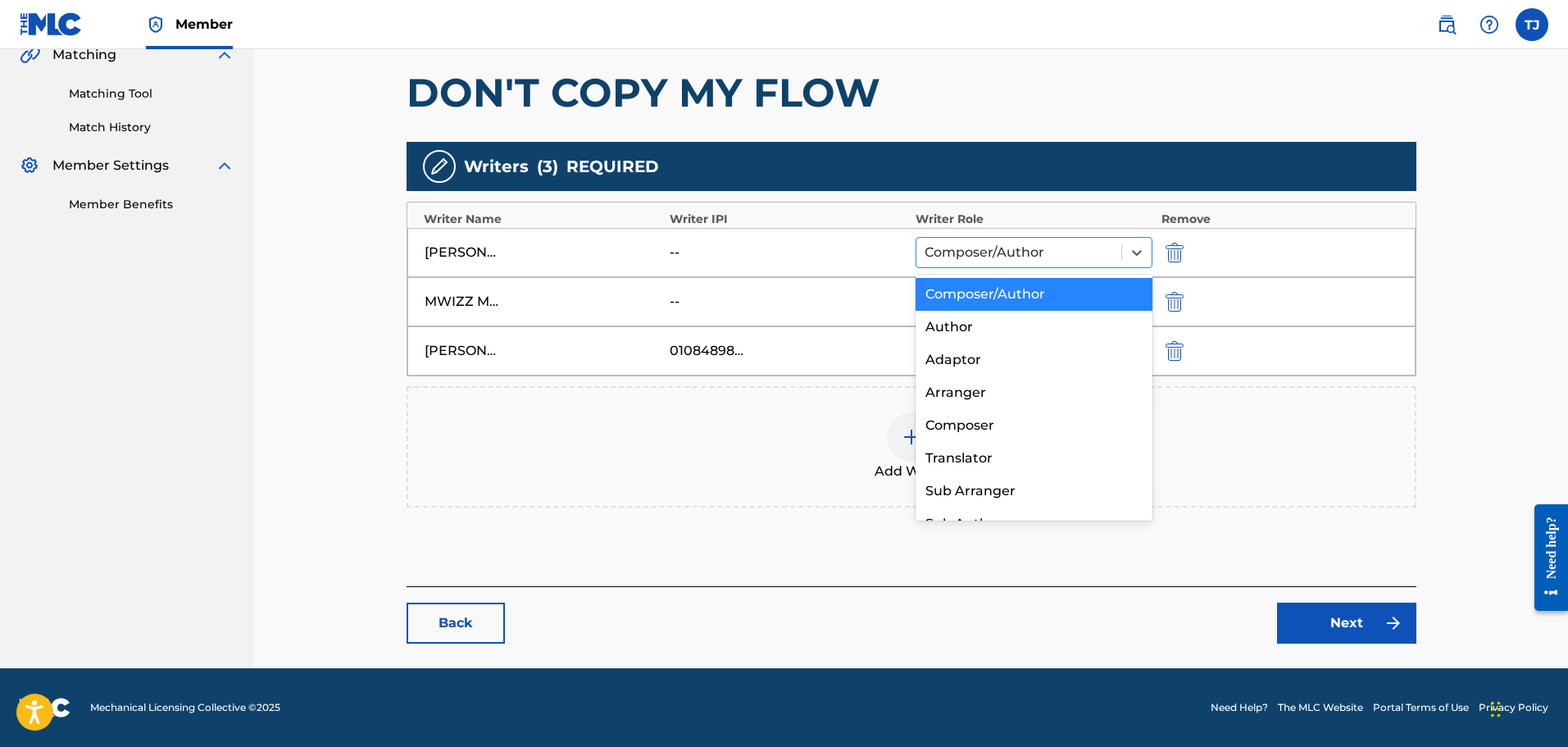
click at [955, 259] on div at bounding box center [1019, 252] width 190 height 23
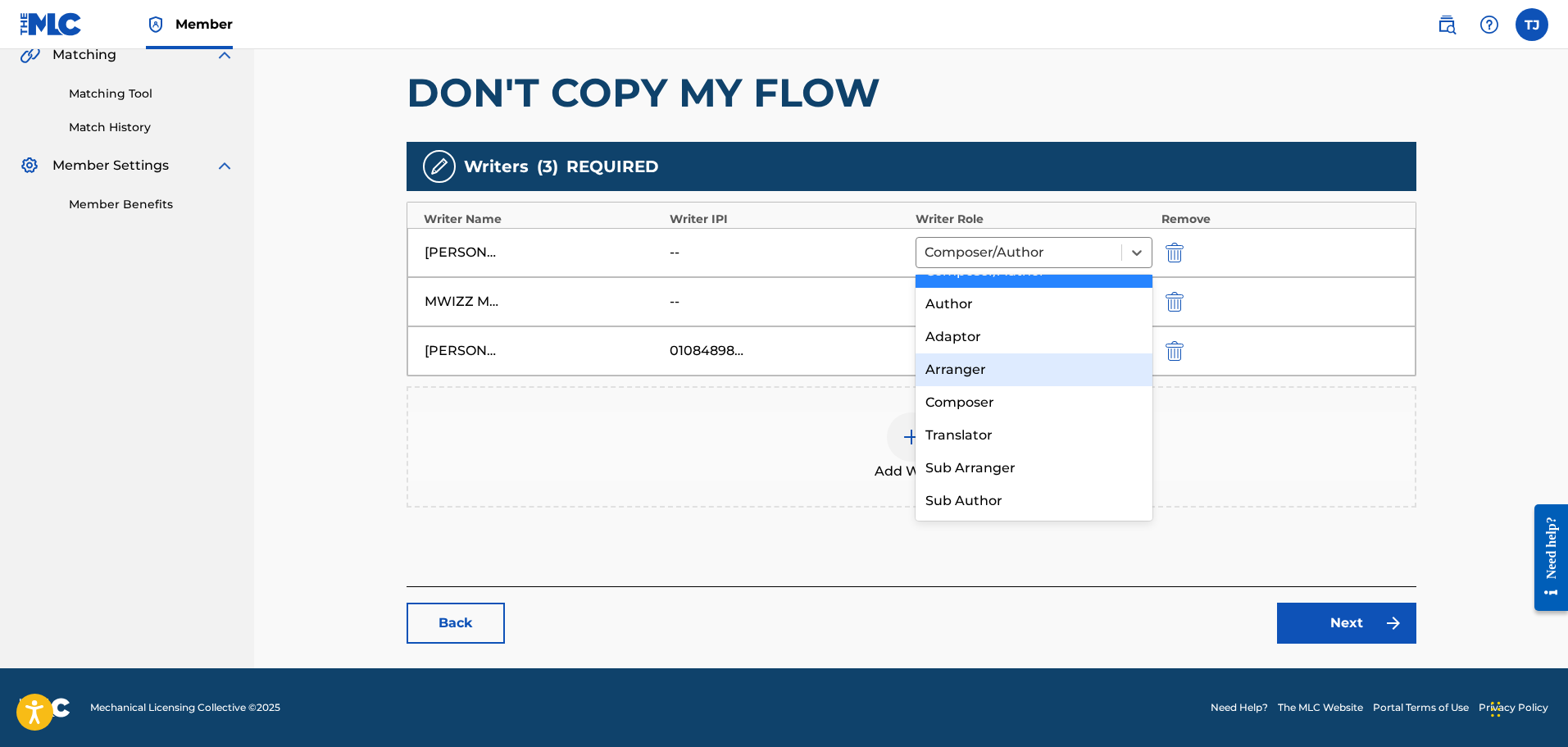
scroll to position [0, 0]
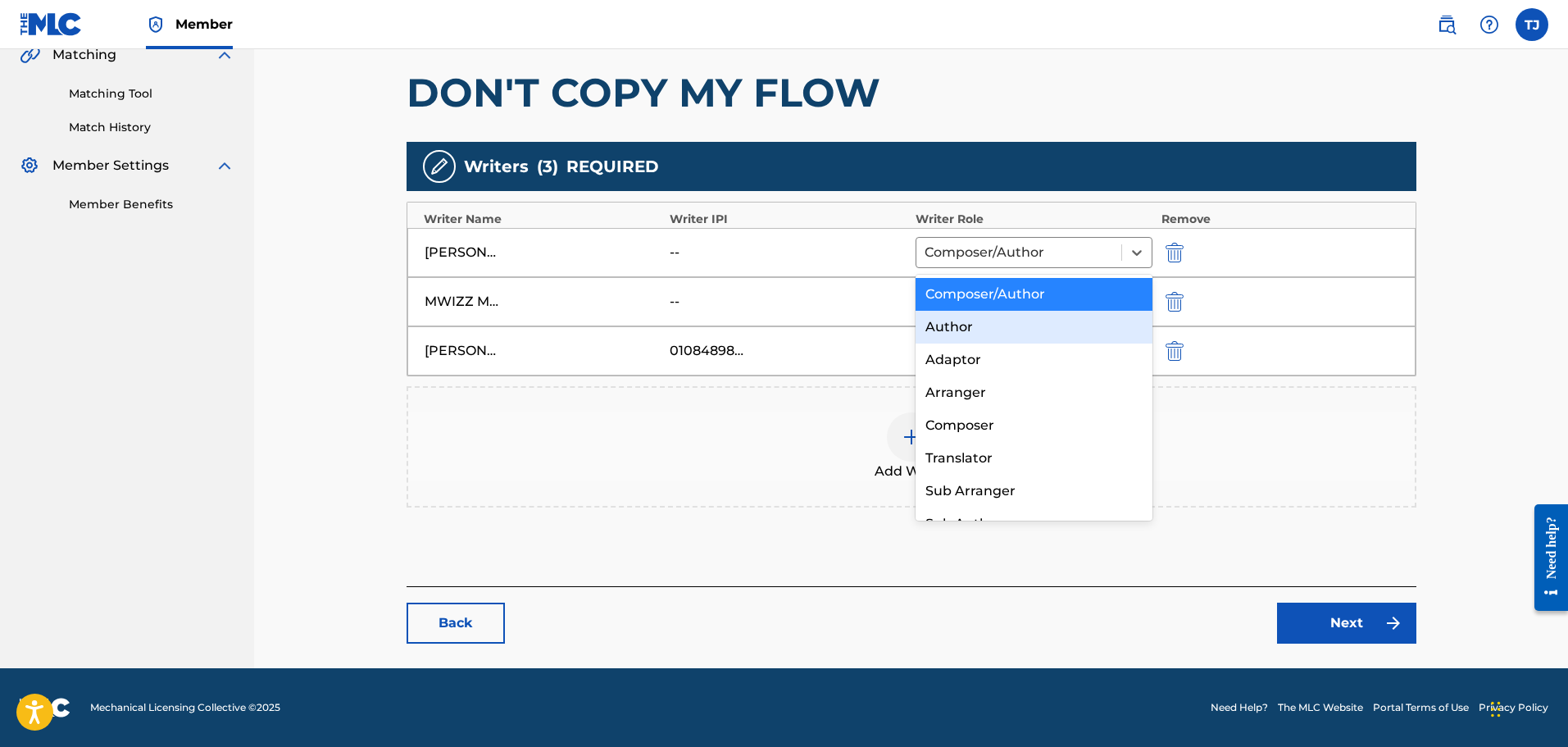
click at [828, 269] on div "[PERSON_NAME] -- 8 results available. Use Up and Down to choose options, press …" at bounding box center [912, 252] width 1008 height 50
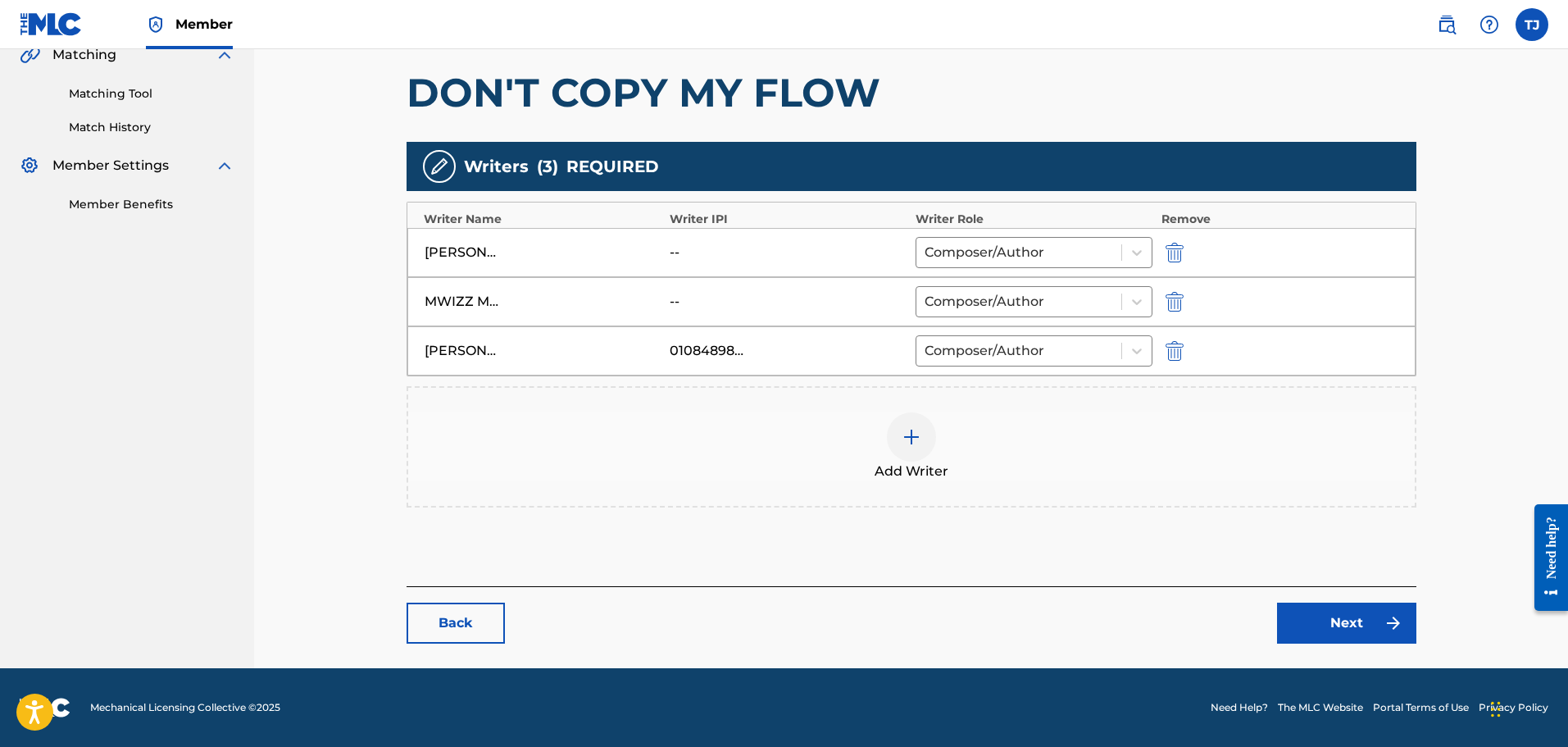
click at [917, 442] on img at bounding box center [911, 437] width 20 height 20
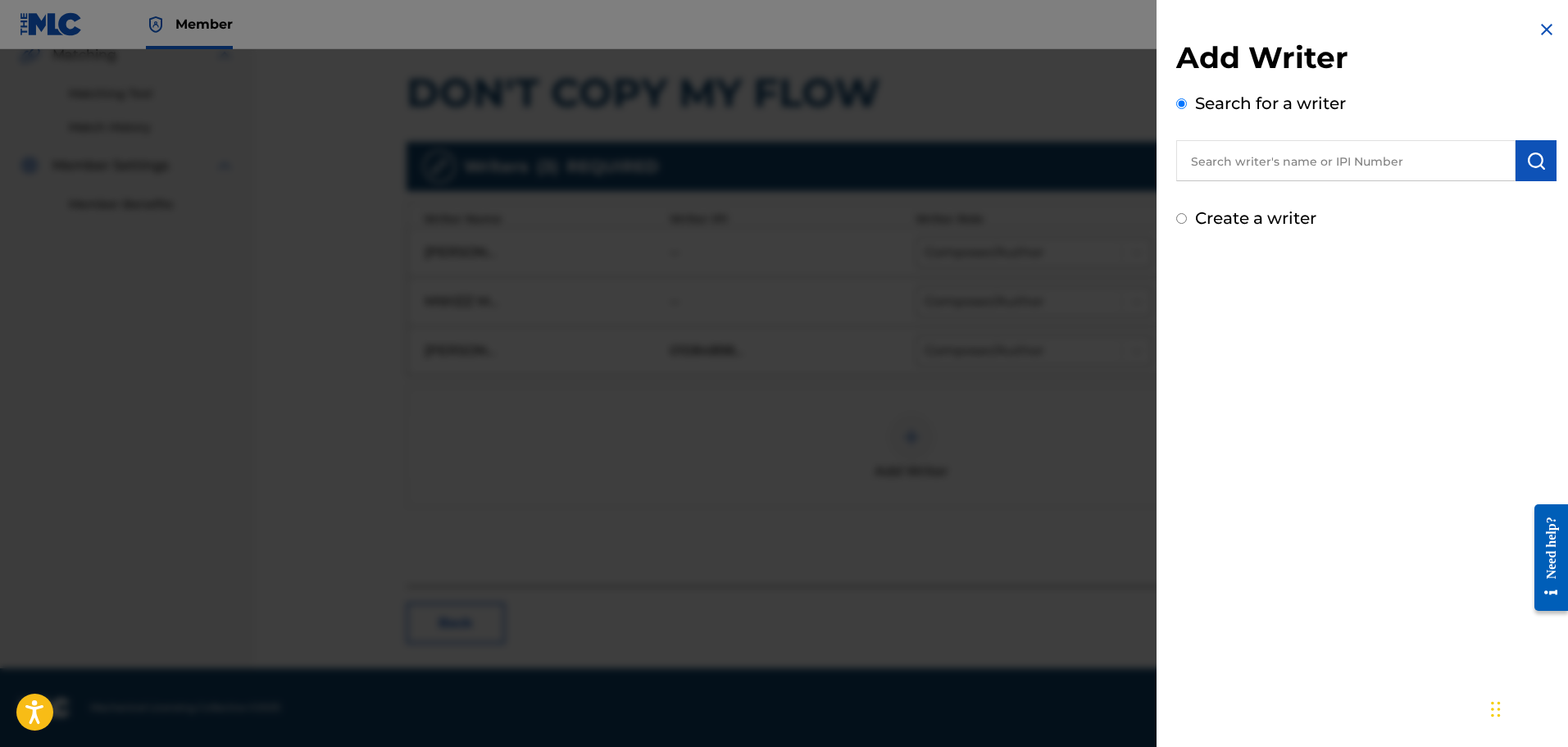
click at [1246, 152] on input "text" at bounding box center [1345, 161] width 339 height 41
paste input "01288967476"
type input "01288967476"
click at [1528, 162] on img "submit" at bounding box center [1536, 160] width 20 height 20
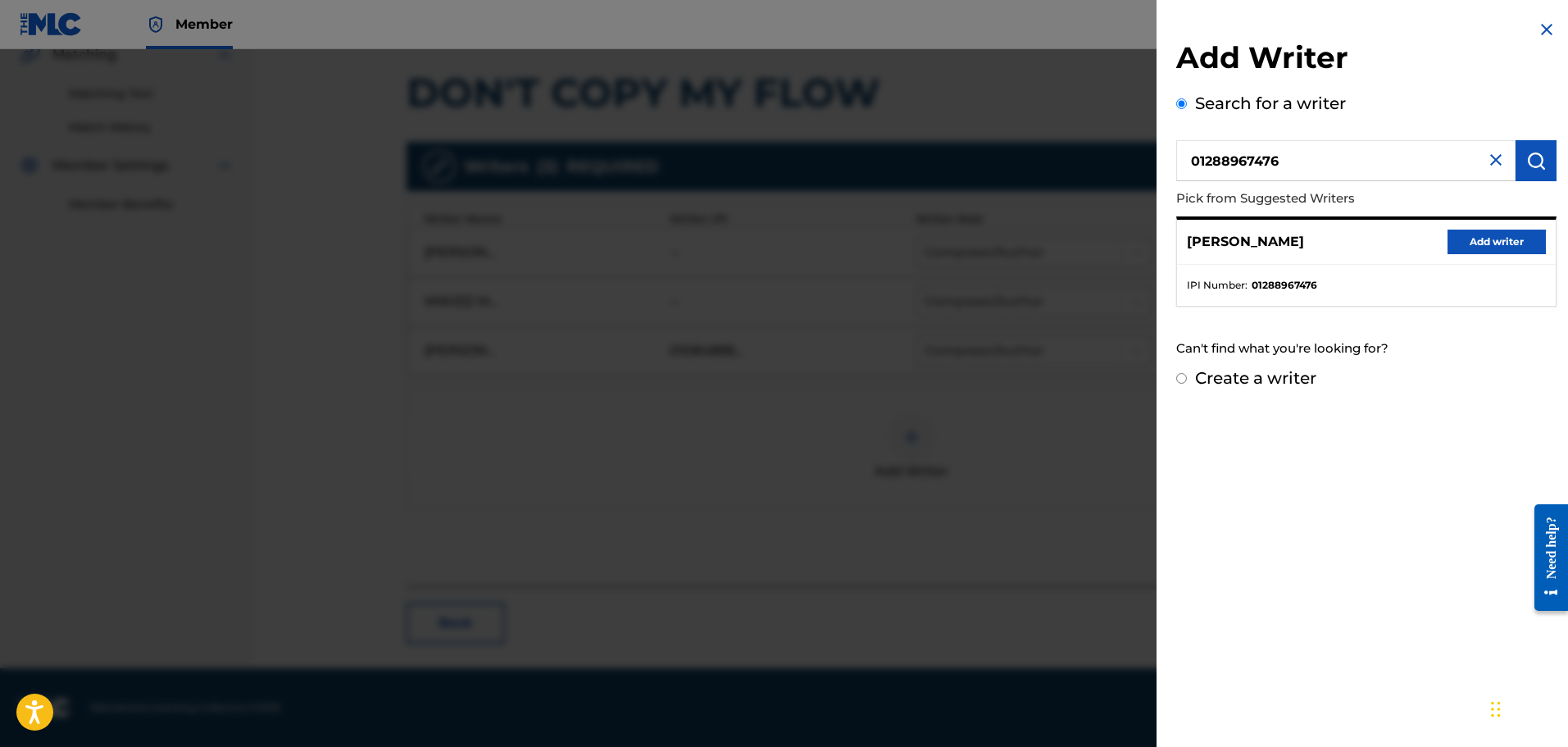
click at [1498, 237] on button "Add writer" at bounding box center [1496, 242] width 98 height 24
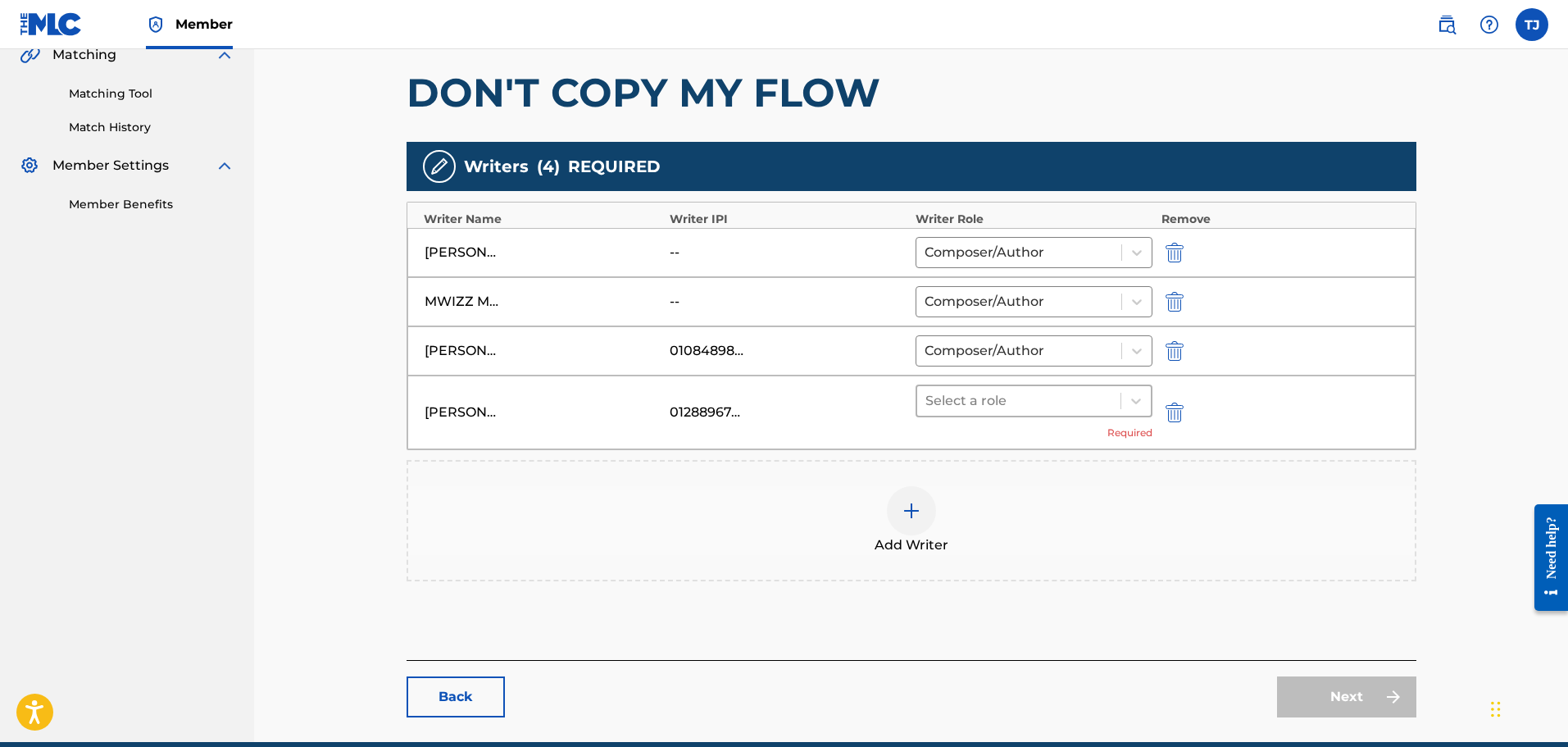
click at [958, 402] on div at bounding box center [1019, 400] width 188 height 23
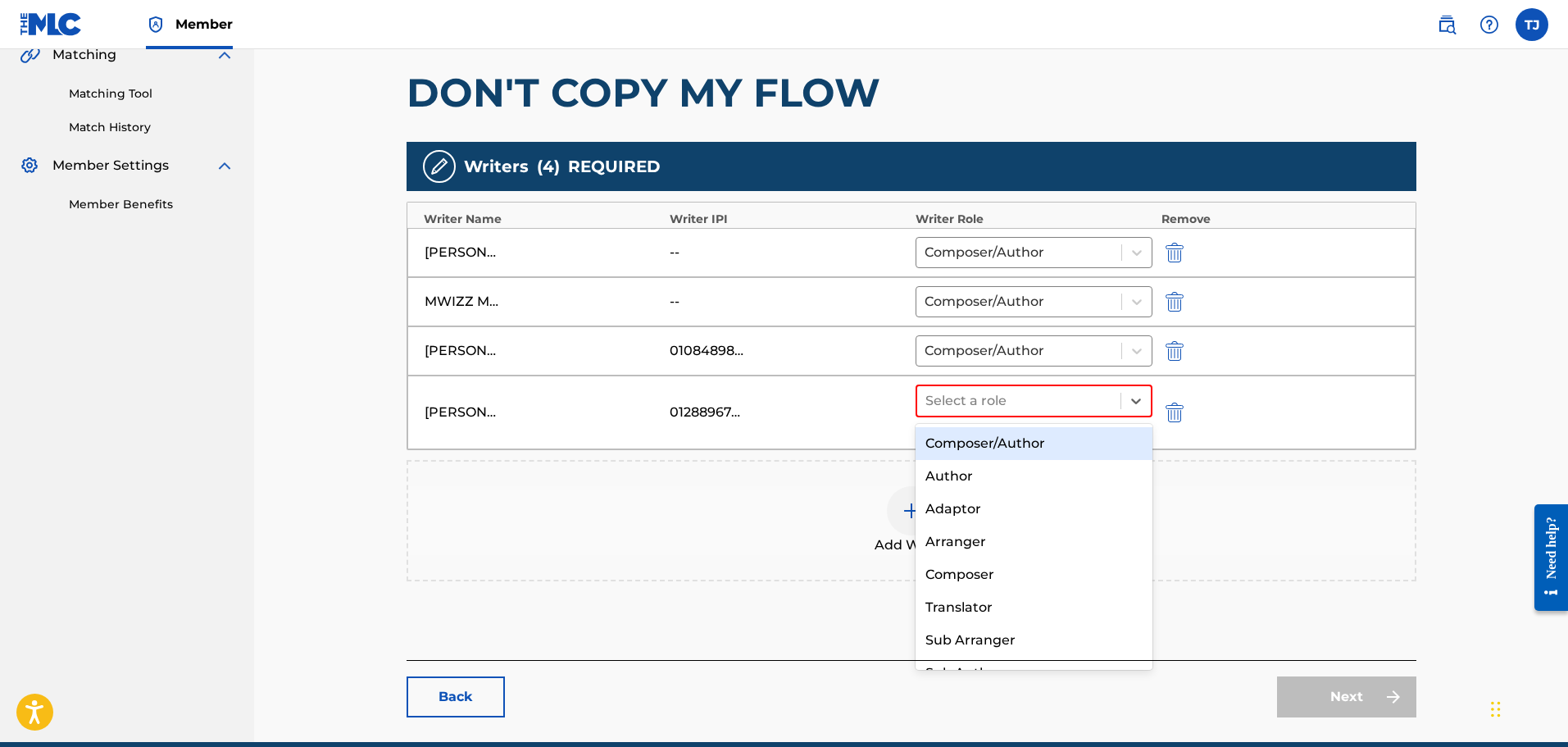
click at [972, 448] on div "Composer/Author" at bounding box center [1034, 443] width 237 height 33
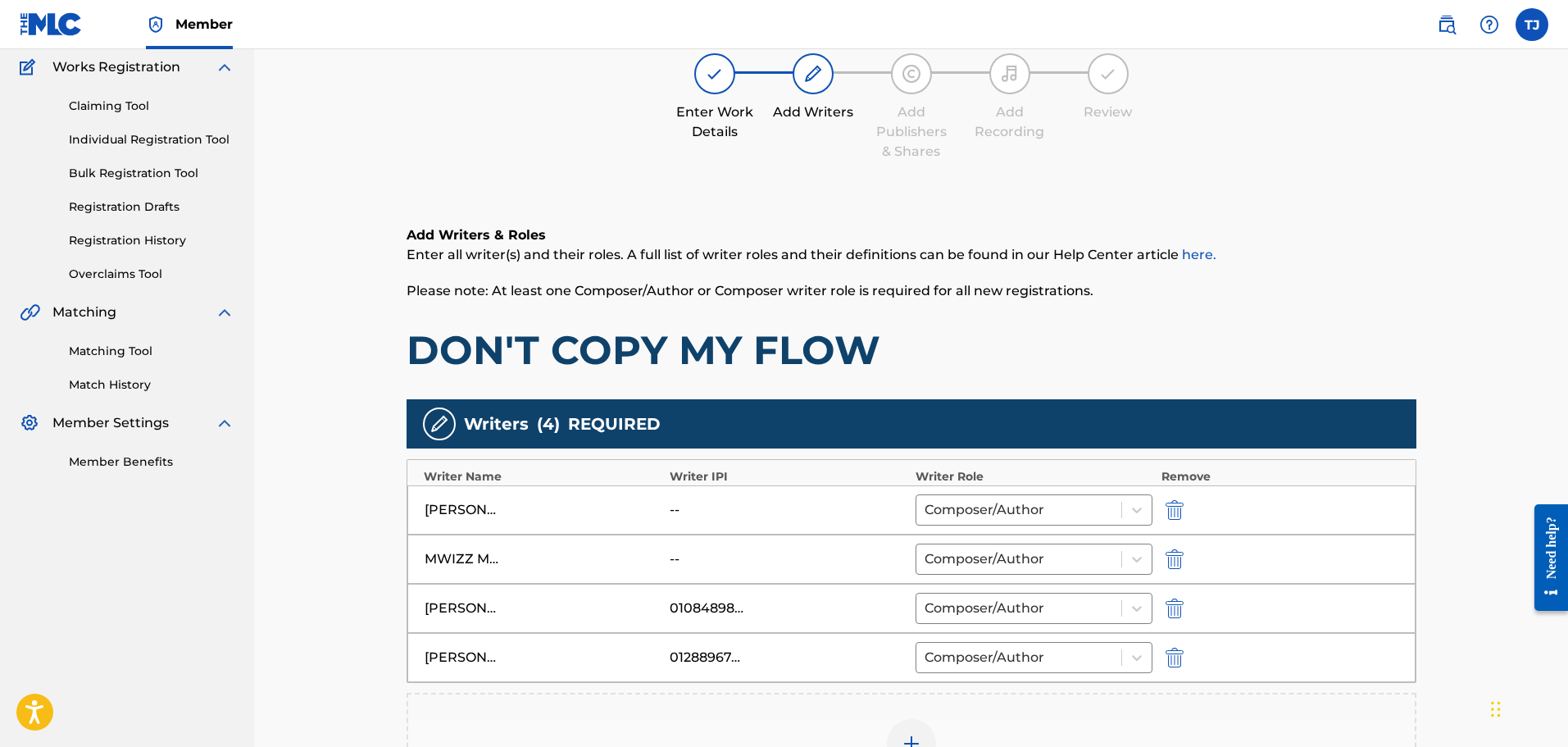
scroll to position [164, 0]
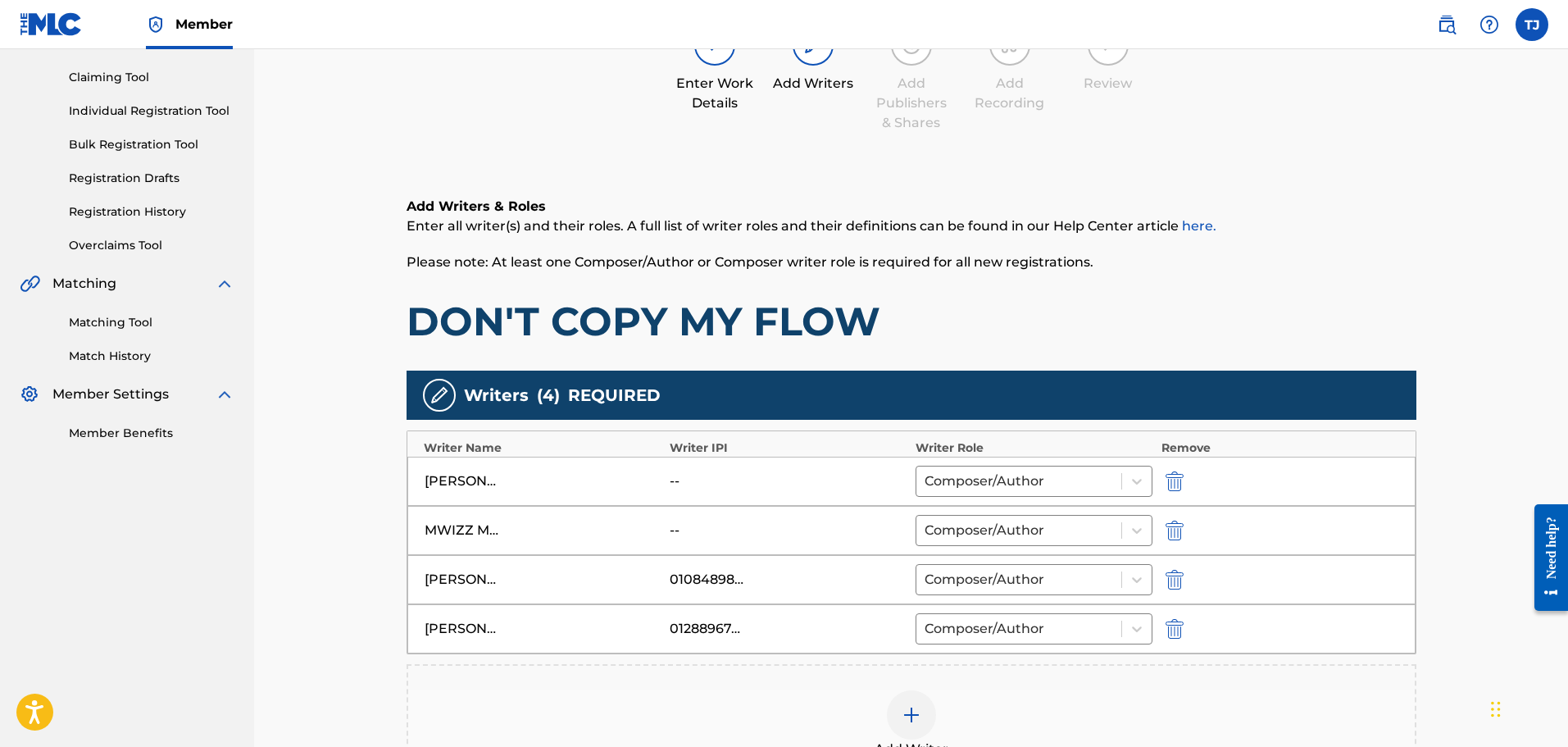
click at [707, 632] on div "01288967476" at bounding box center [706, 628] width 74 height 20
click at [1176, 476] on img "submit" at bounding box center [1174, 481] width 18 height 20
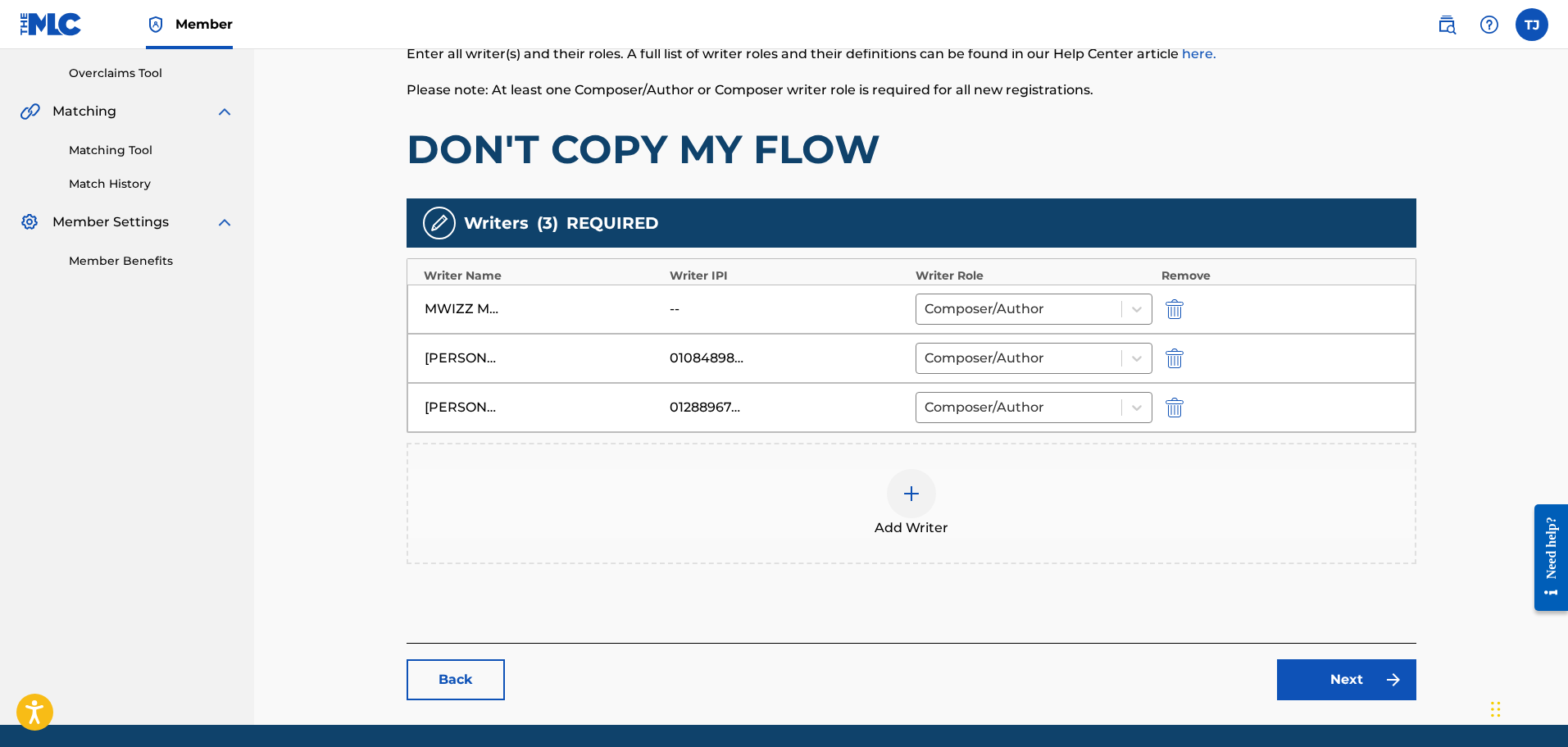
scroll to position [310, 0]
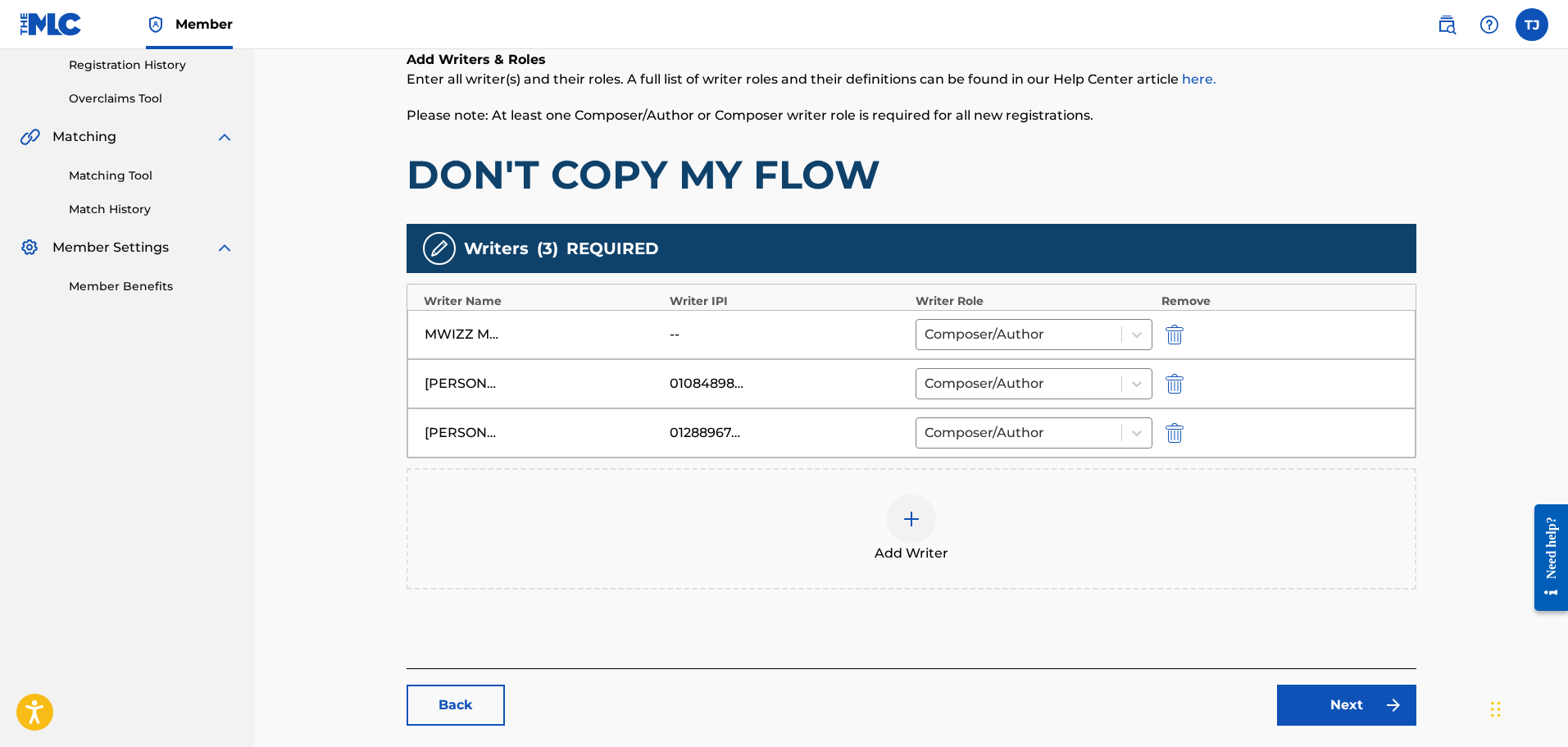
click at [1316, 716] on link "Next" at bounding box center [1346, 705] width 139 height 41
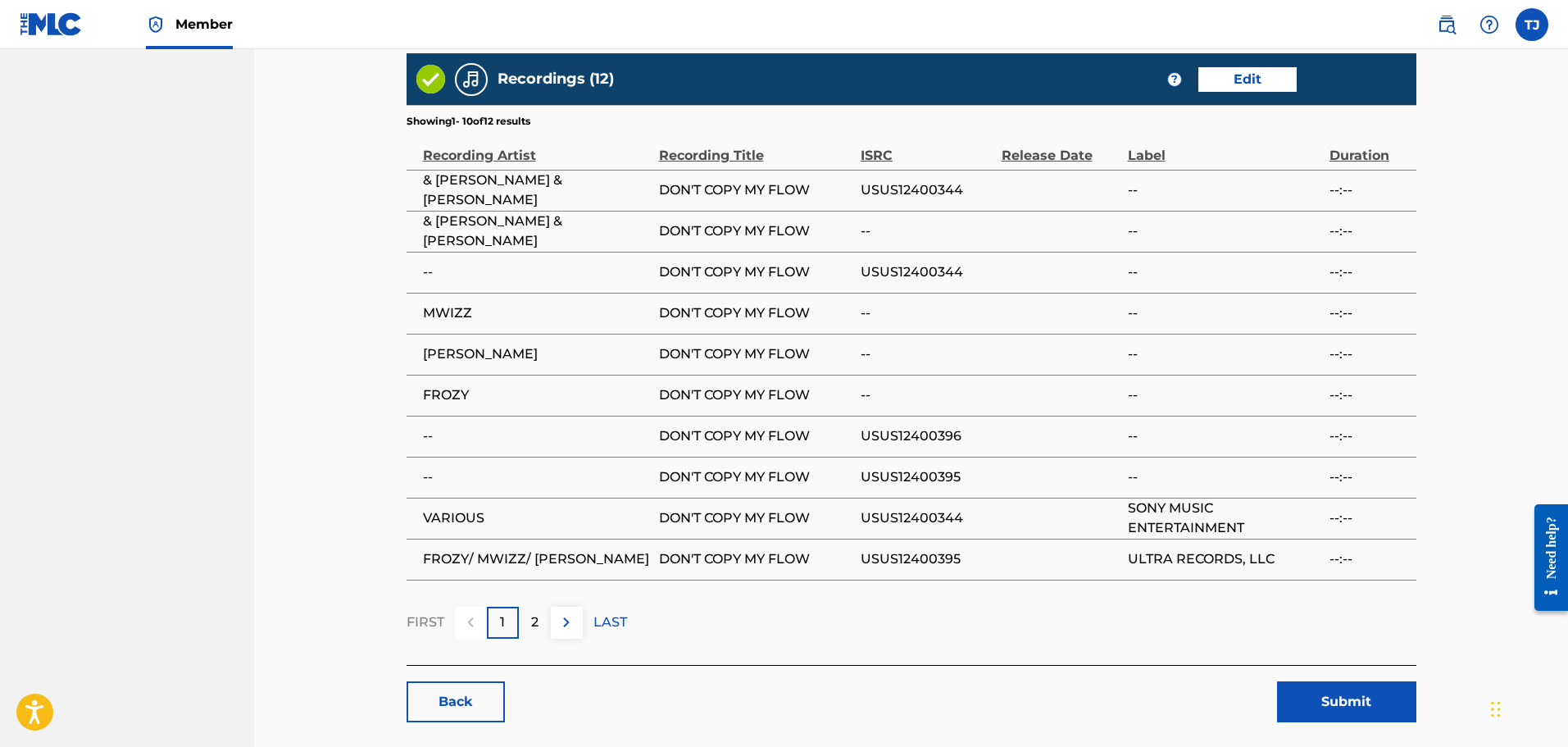
scroll to position [1538, 0]
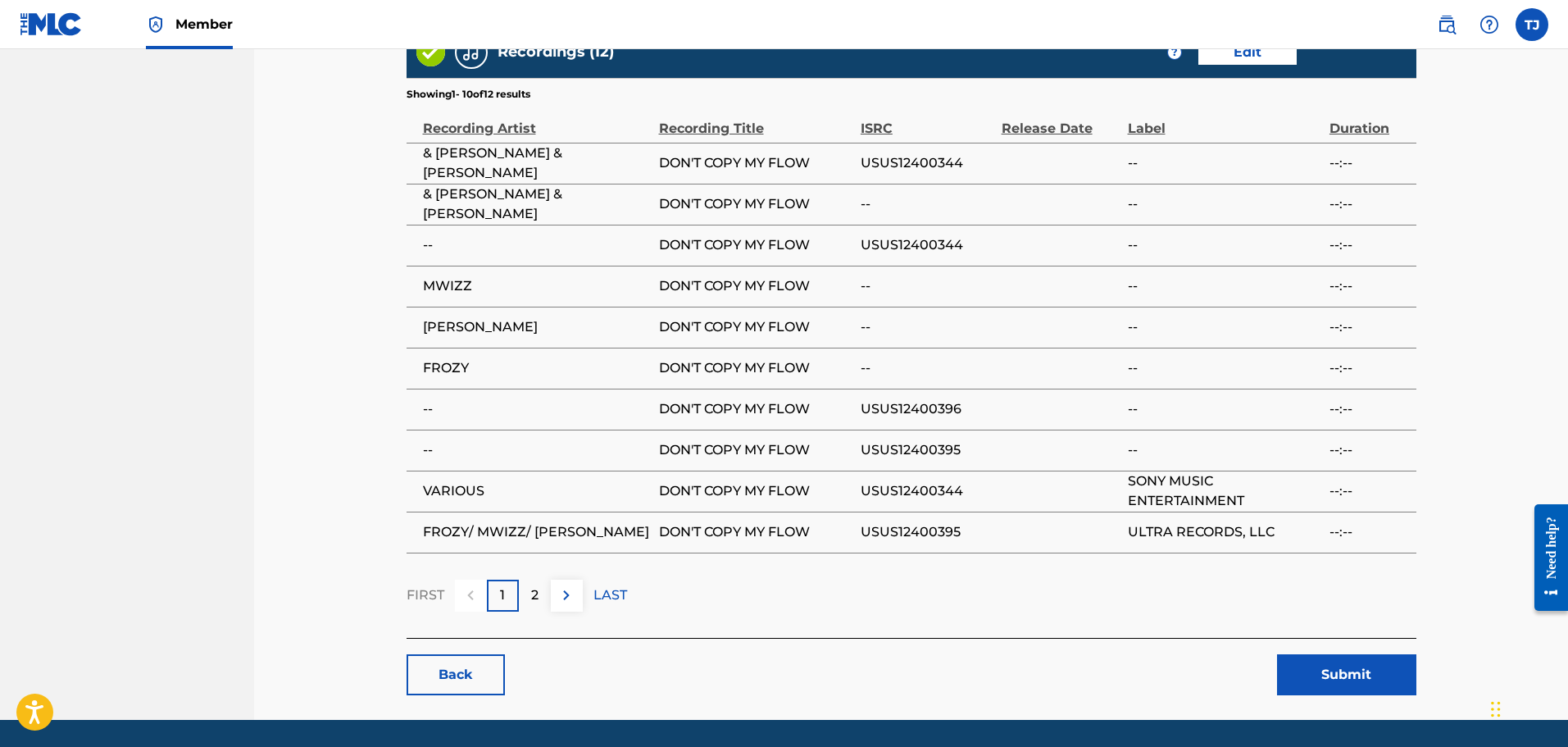
click at [1296, 654] on button "Submit" at bounding box center [1346, 675] width 139 height 41
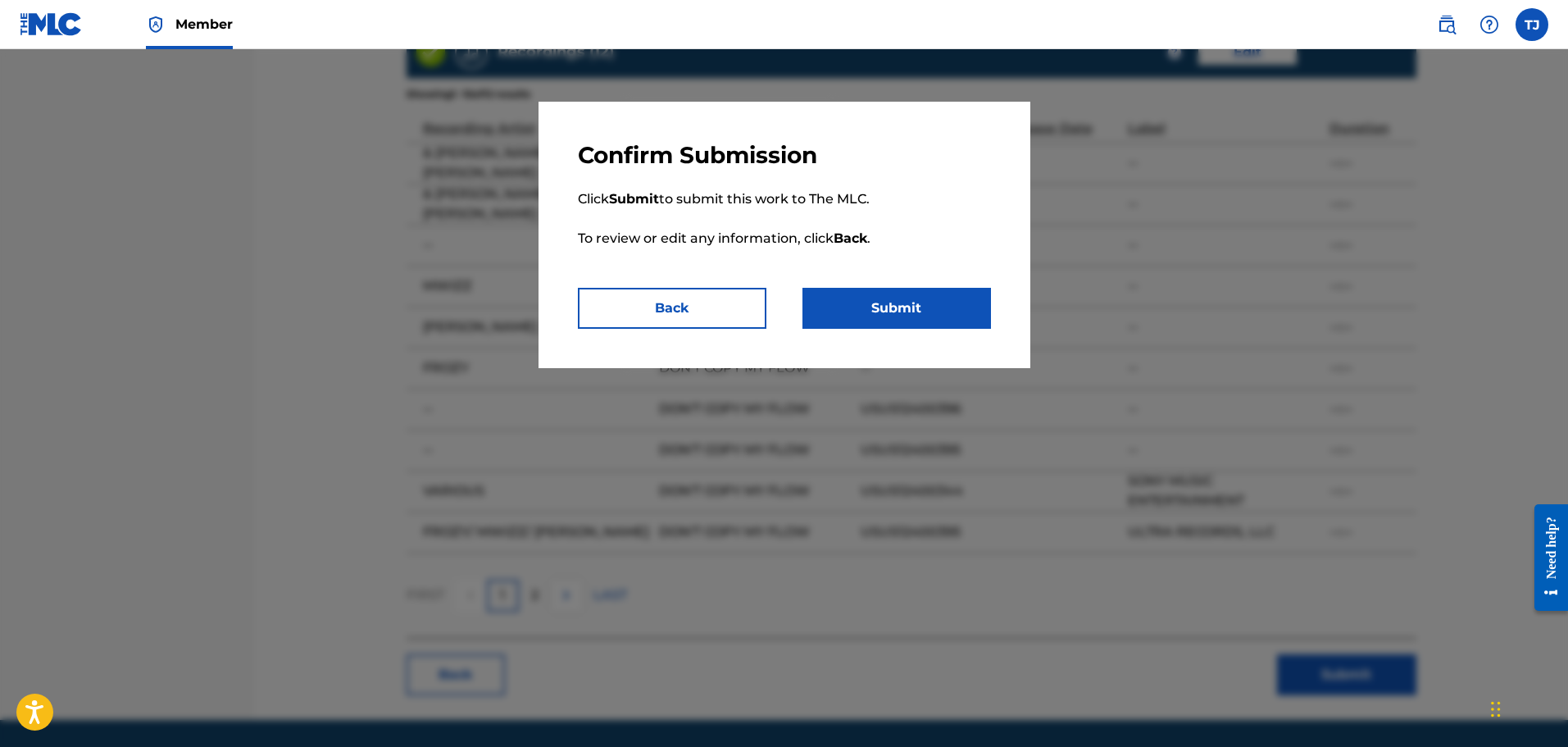
click at [931, 312] on button "Submit" at bounding box center [897, 309] width 189 height 41
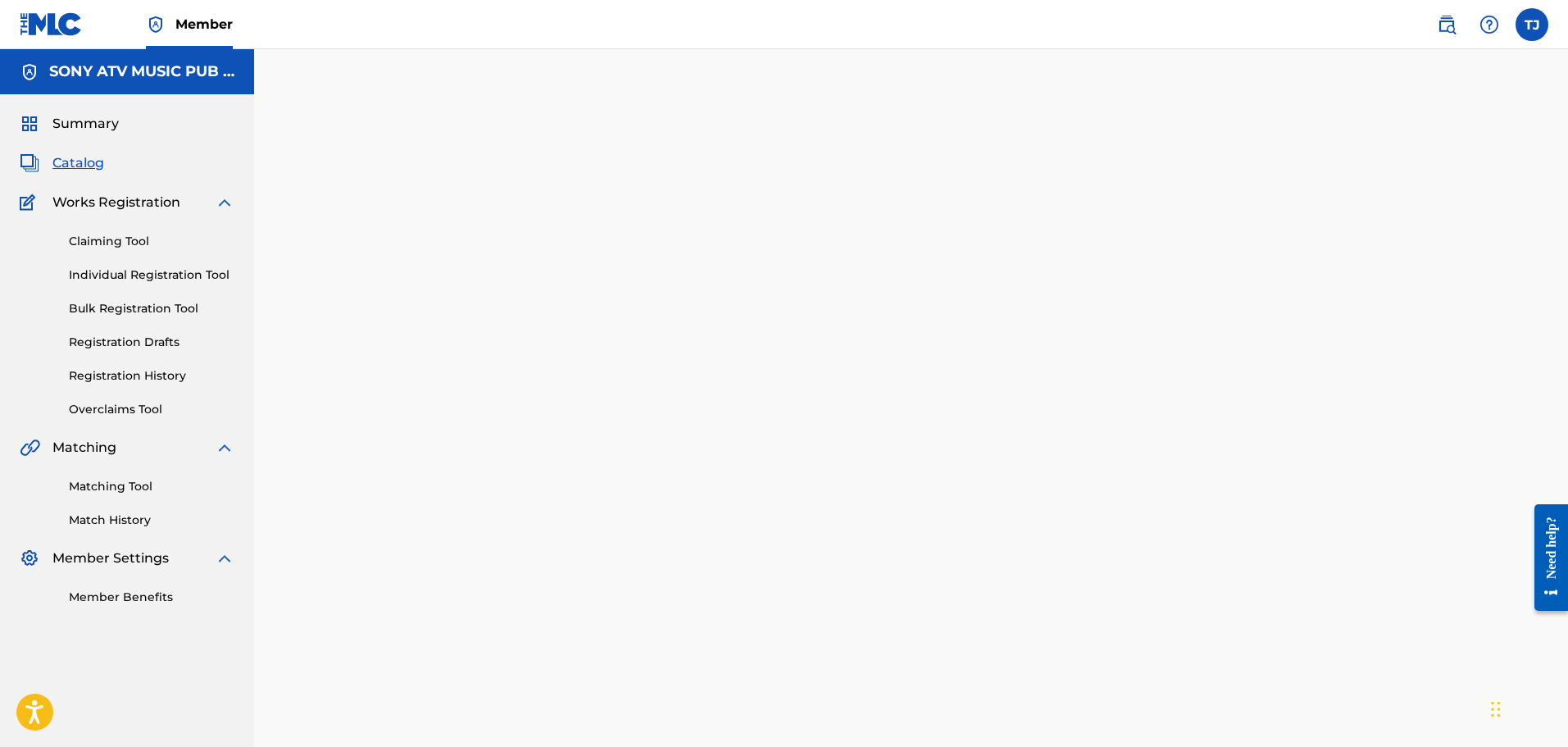
click at [122, 378] on link "Registration History" at bounding box center [151, 376] width 165 height 17
